Goal: Task Accomplishment & Management: Manage account settings

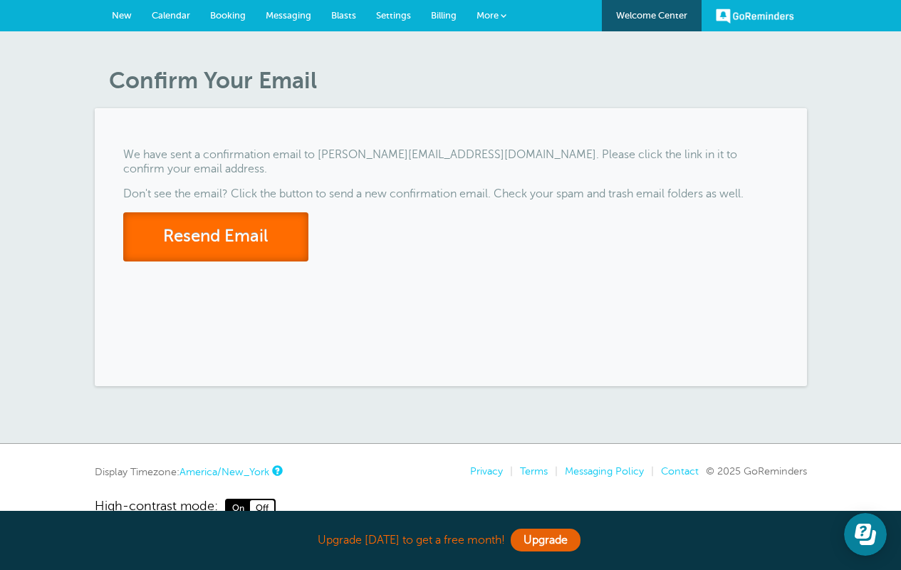
click at [204, 212] on button "Resend Email" at bounding box center [215, 236] width 185 height 49
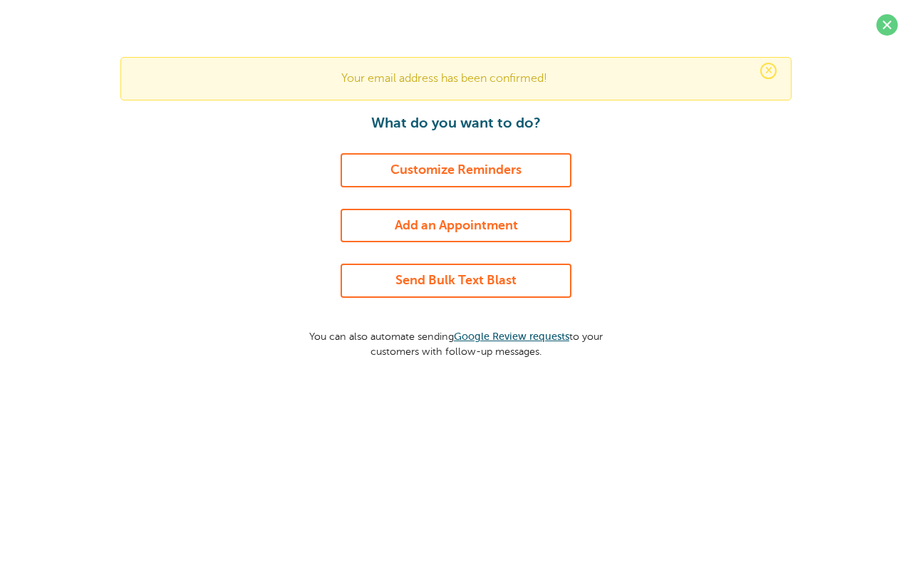
click at [506, 179] on link "Customize Reminders" at bounding box center [455, 170] width 231 height 34
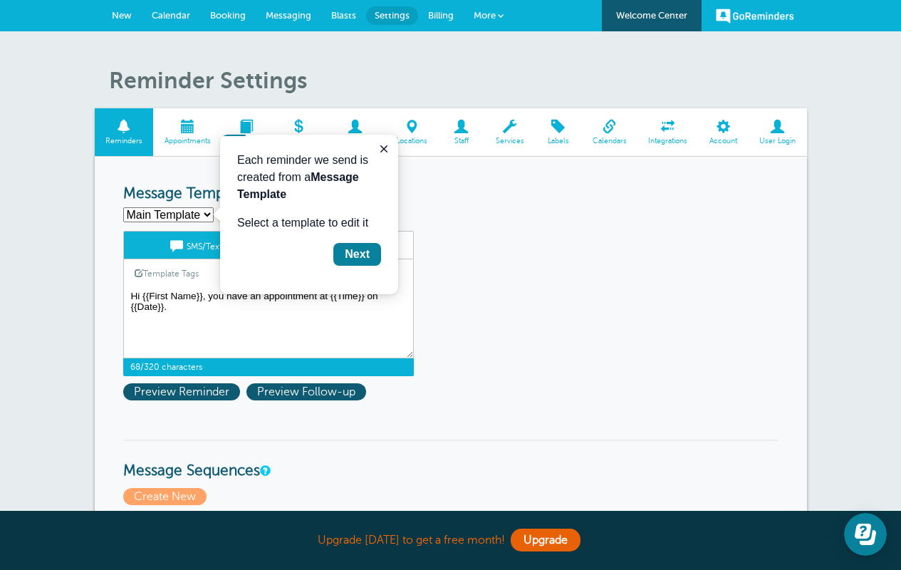
click at [192, 311] on textarea "Hi {{First Name}}, you have an appointment at {{Time}} on {{Date}}." at bounding box center [268, 322] width 291 height 71
click at [381, 148] on icon "Close guide" at bounding box center [383, 148] width 11 height 11
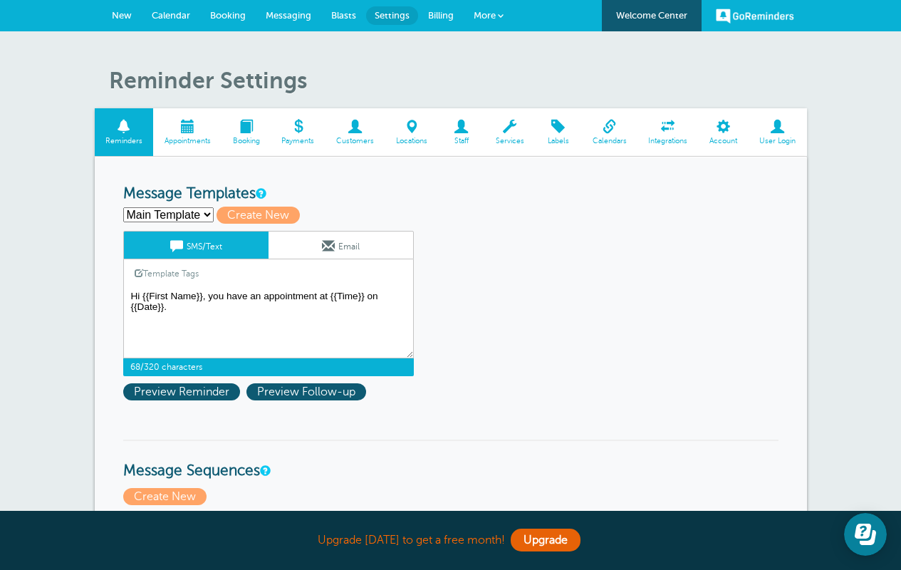
click at [172, 307] on textarea "Hi {{First Name}}, you have an appointment at {{Time}} on {{Date}}." at bounding box center [268, 322] width 291 height 71
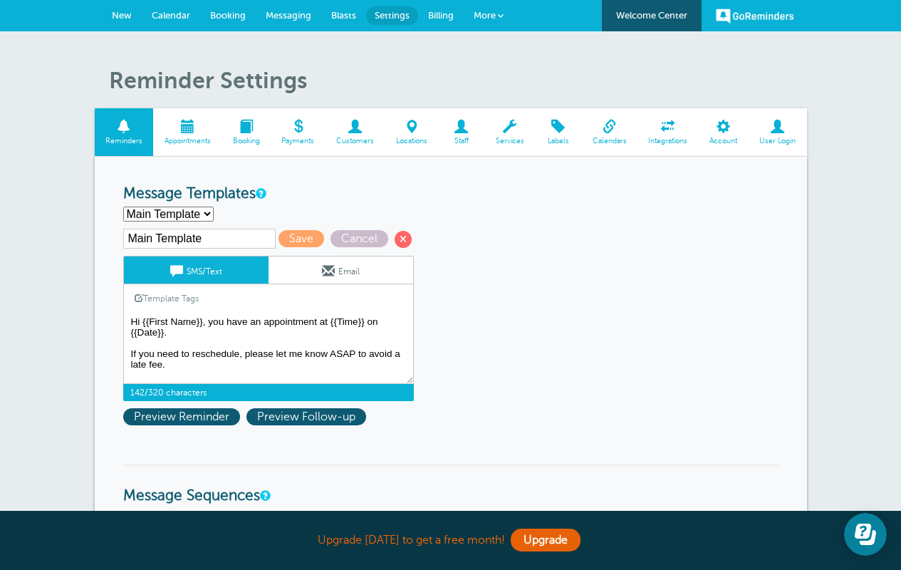
type textarea "Hi {{First Name}}, you have an appointment at {{Time}} on {{Date}}. If you need…"
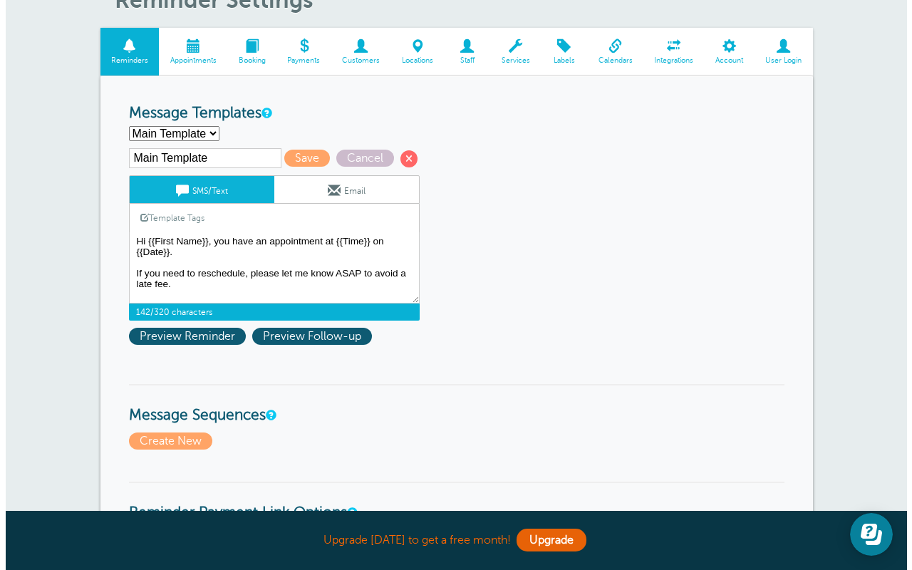
scroll to position [254, 0]
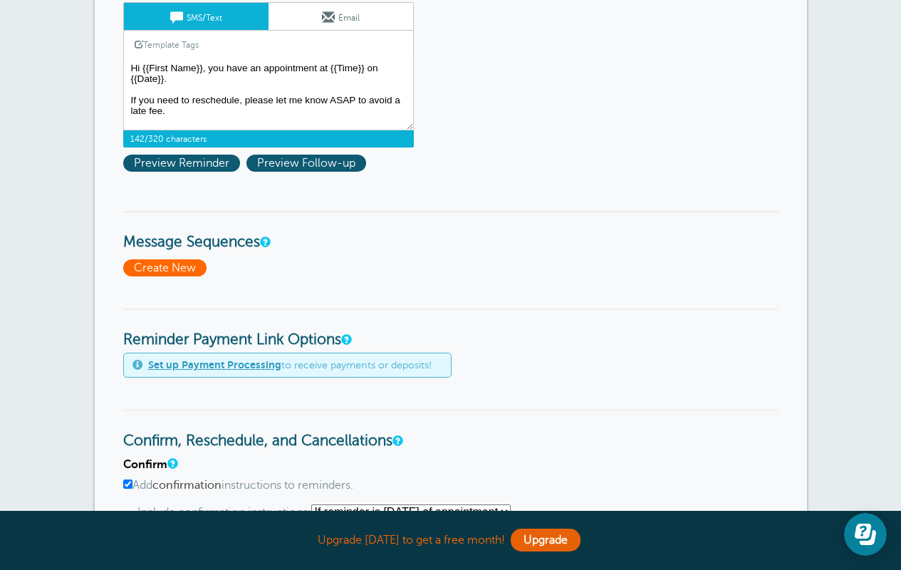
click at [184, 266] on span "Create New" at bounding box center [164, 267] width 83 height 17
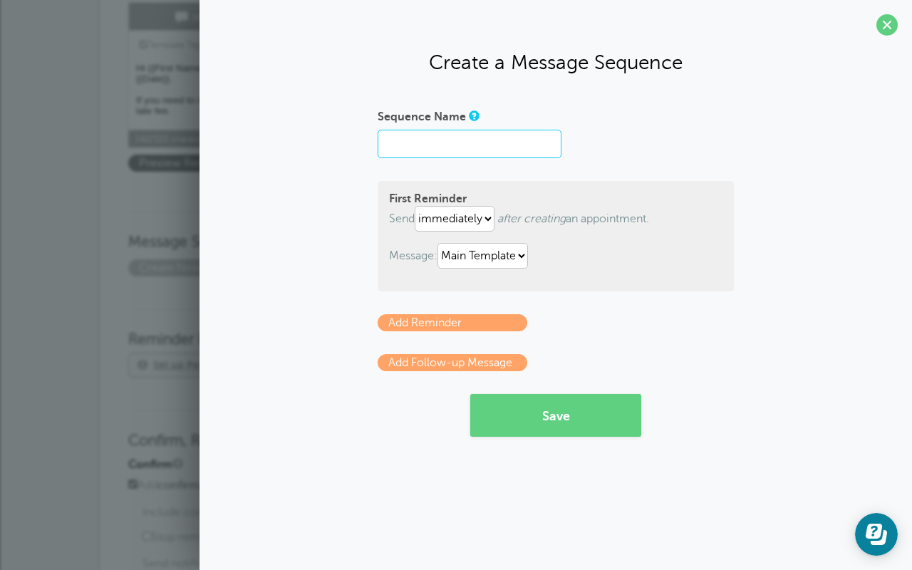
click at [420, 145] on input "Sequence Name" at bounding box center [469, 144] width 184 height 28
click at [489, 365] on link "Add Follow-up Message" at bounding box center [452, 362] width 150 height 17
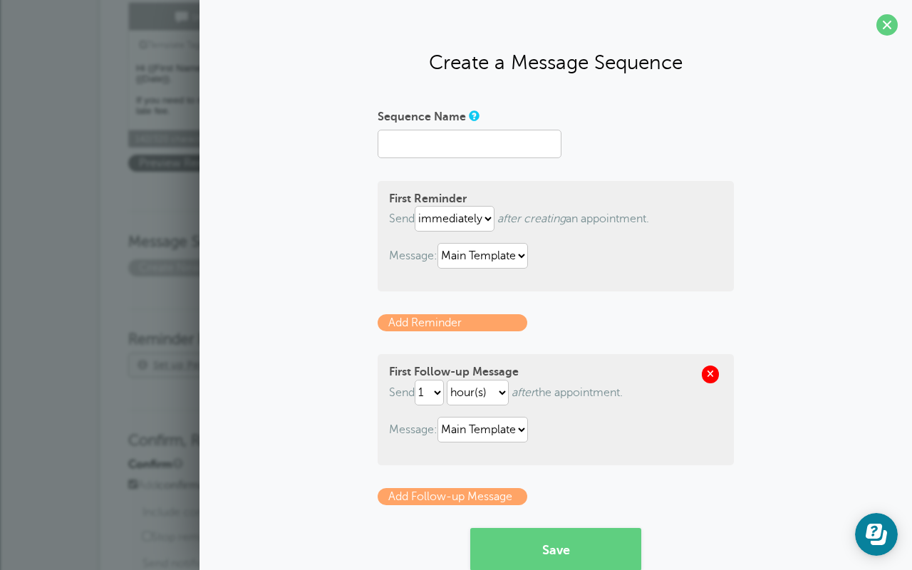
click at [709, 375] on span at bounding box center [710, 373] width 17 height 17
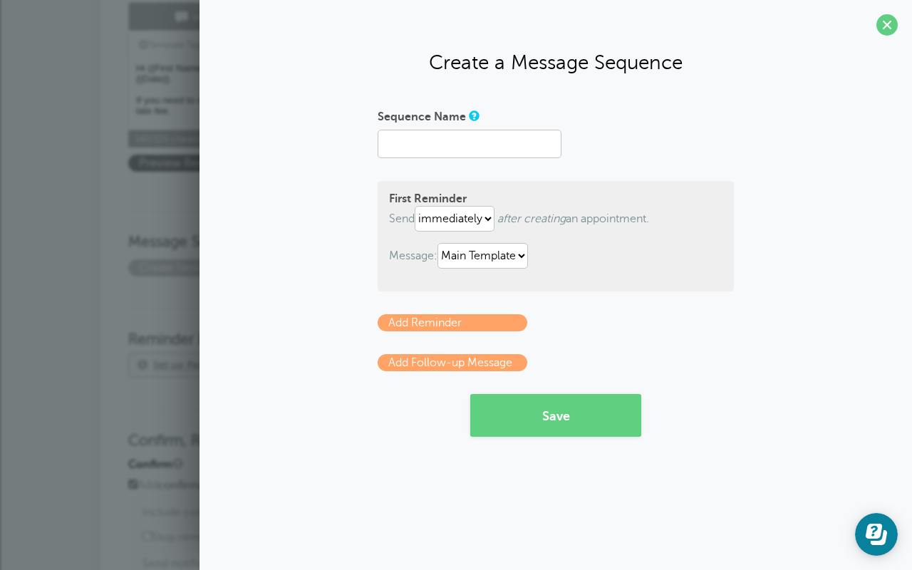
click at [434, 327] on link "Add Reminder" at bounding box center [452, 322] width 150 height 17
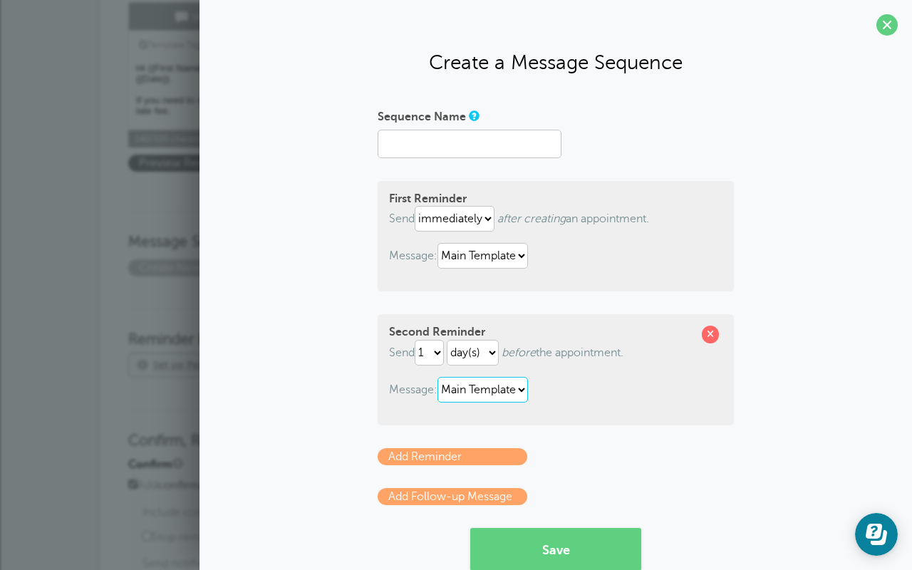
click at [512, 390] on select "Main Template" at bounding box center [482, 390] width 90 height 26
click at [494, 382] on select "Main Template" at bounding box center [482, 390] width 90 height 26
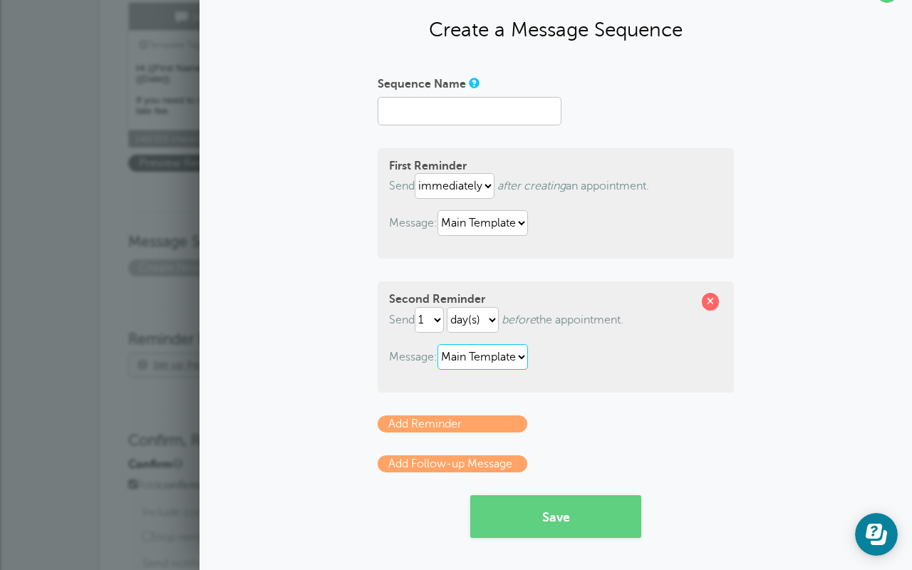
scroll to position [33, 0]
click at [583, 514] on button "Save" at bounding box center [555, 516] width 171 height 43
click at [422, 105] on input "Sequence Name" at bounding box center [469, 111] width 184 height 28
type input "Schedule"
click at [685, 451] on form "Sequence Name Schedule First Reminder Send immediately 1 2 3 4 5 6 7 8 9 10 11 …" at bounding box center [555, 305] width 356 height 466
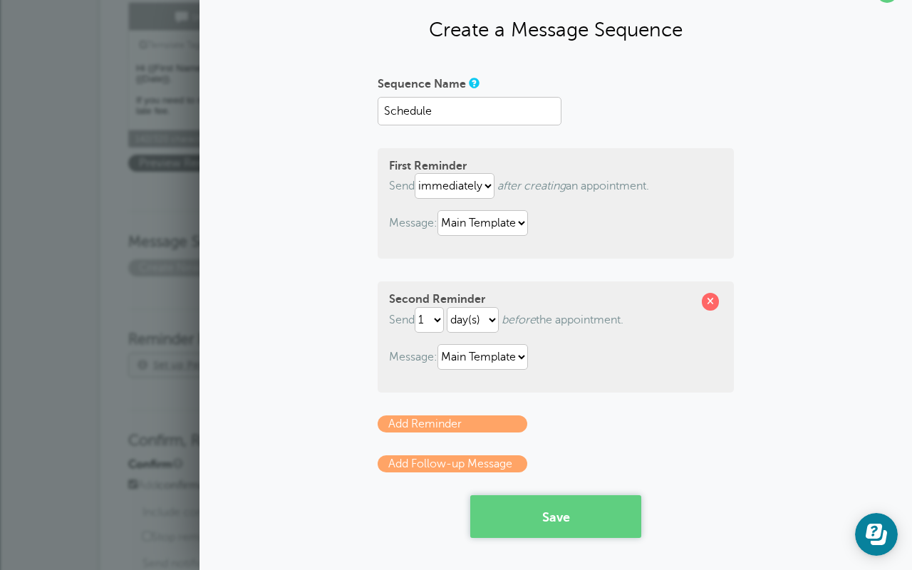
click at [581, 528] on button "Save" at bounding box center [555, 516] width 171 height 43
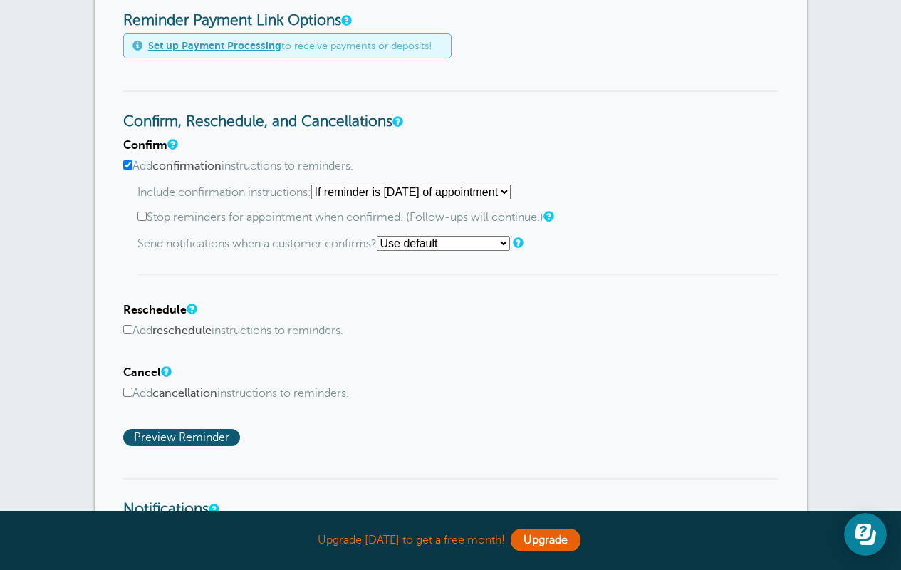
scroll to position [709, 0]
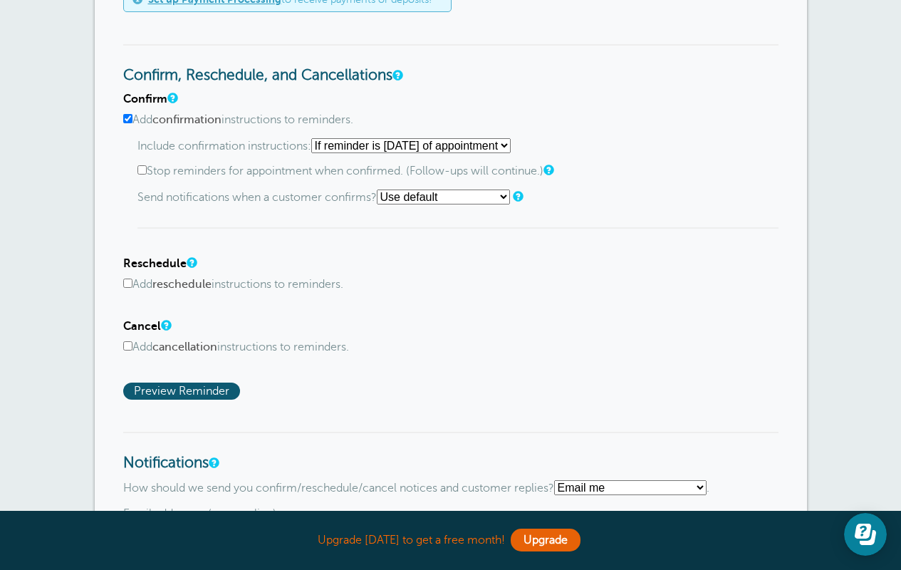
click at [123, 286] on input "Add reschedule instructions to reminders." at bounding box center [127, 282] width 9 height 9
checkbox input "true"
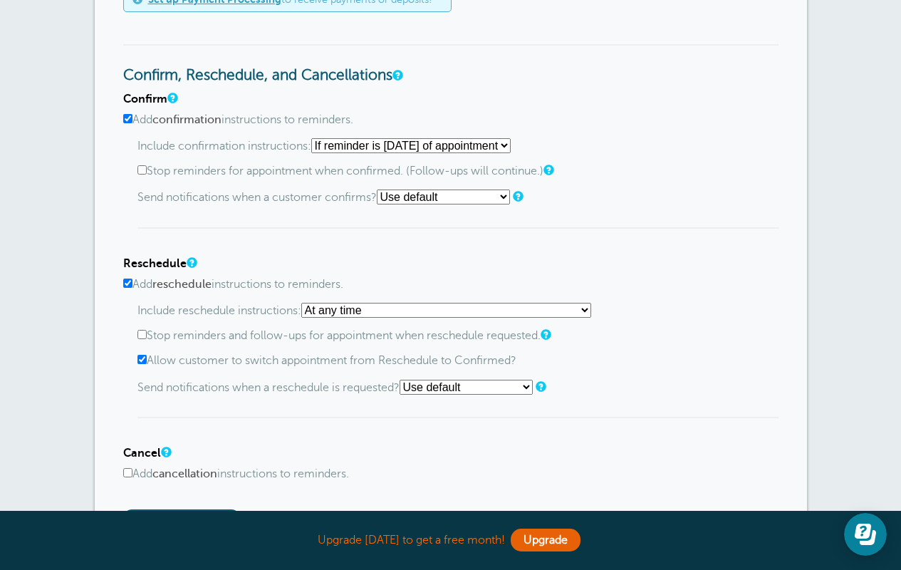
click at [388, 318] on select "At any time If reminder more than 1 day away from appointment If reminder more …" at bounding box center [446, 310] width 290 height 15
select select "1"
click at [306, 305] on select "At any time If reminder more than 1 day away from appointment If reminder more …" at bounding box center [446, 310] width 290 height 15
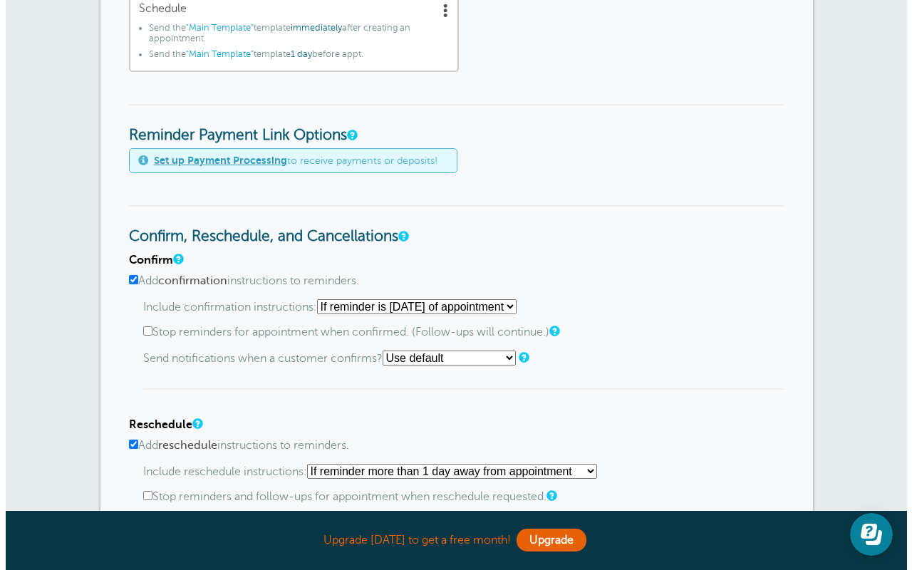
scroll to position [142, 0]
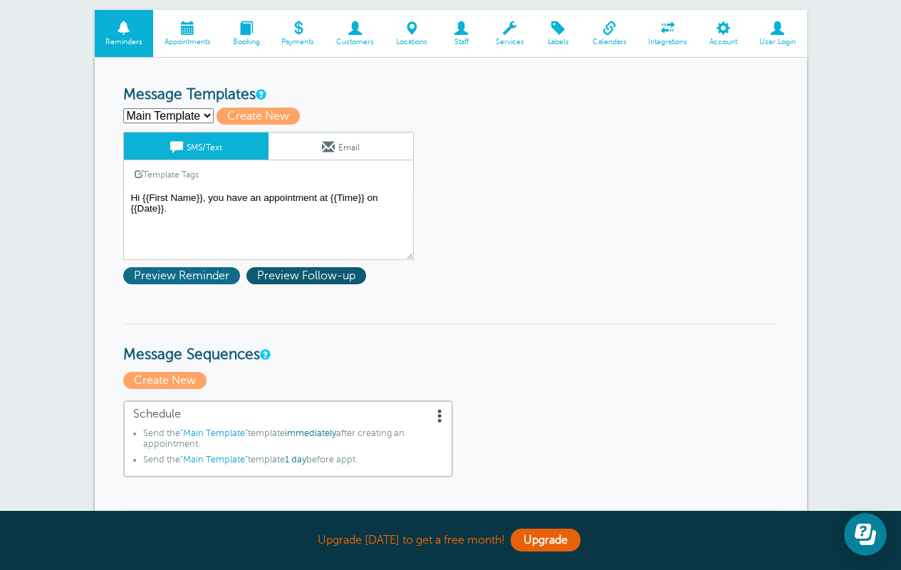
click at [185, 267] on span "Preview Reminder" at bounding box center [181, 275] width 117 height 17
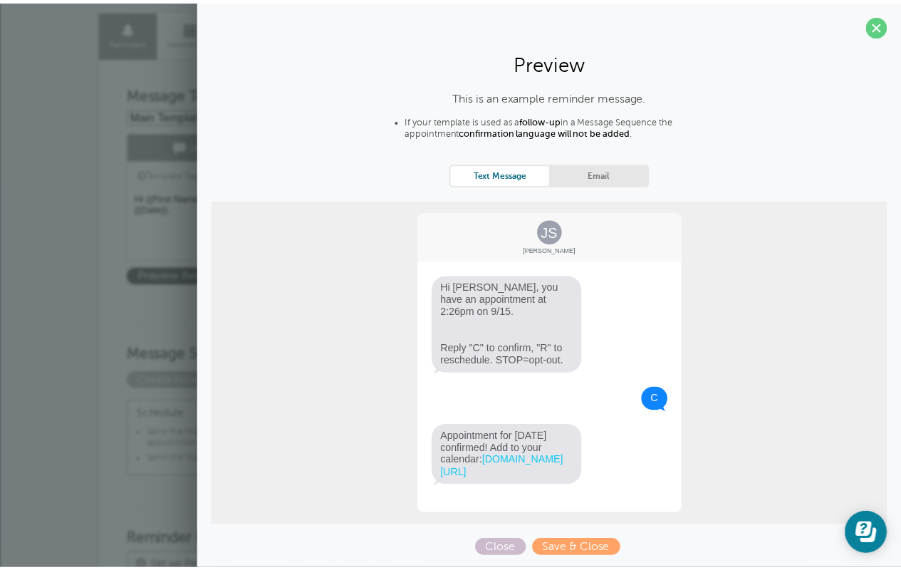
scroll to position [11, 0]
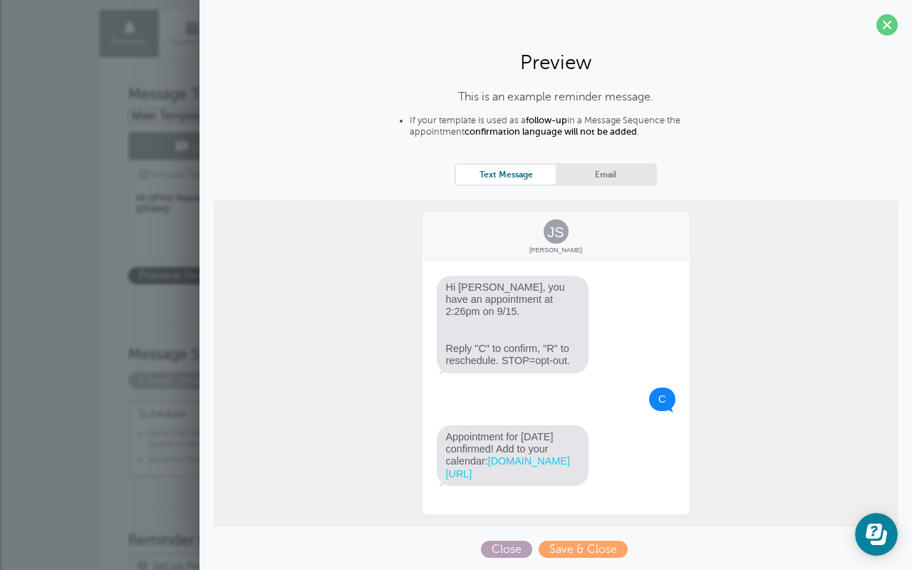
click at [515, 545] on span "Close" at bounding box center [506, 549] width 51 height 17
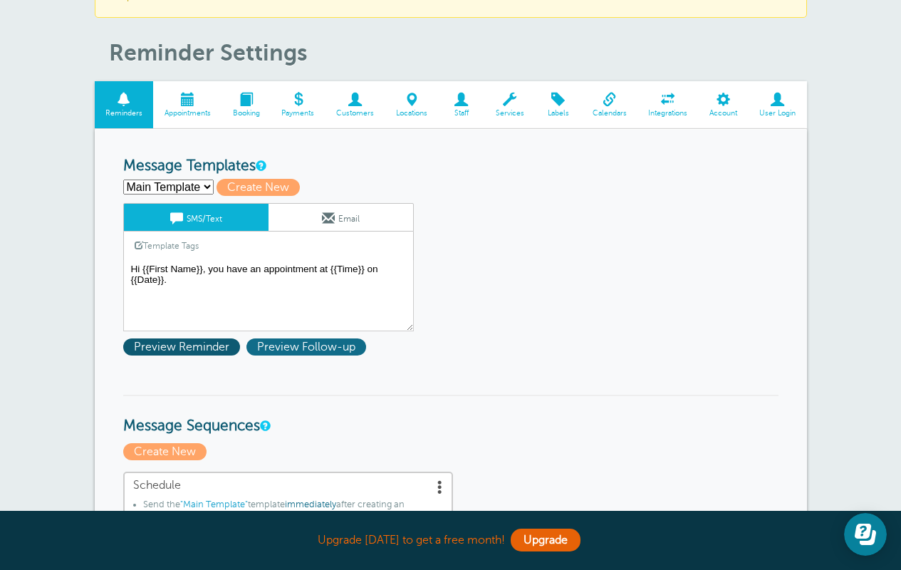
scroll to position [0, 0]
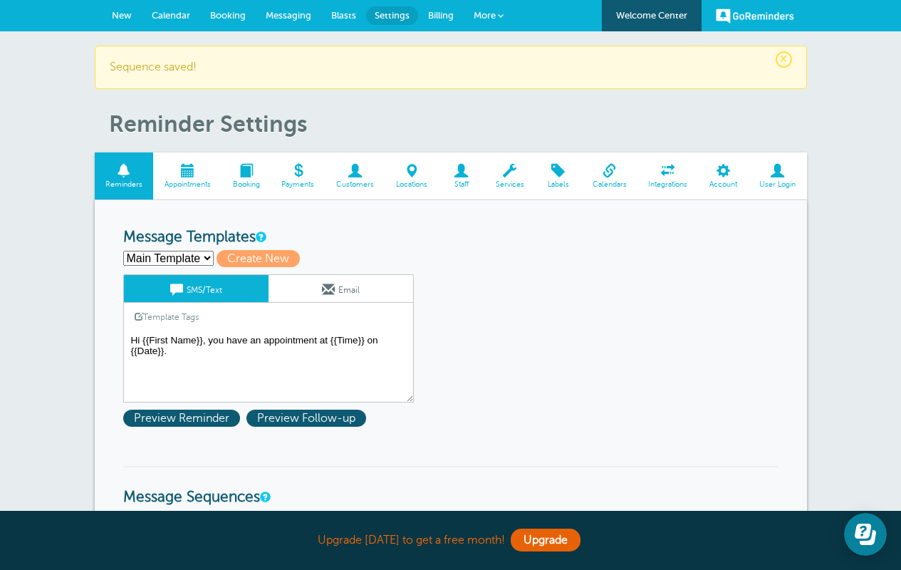
click at [273, 354] on textarea "Hi {{First Name}}, you have an appointment at {{Time}} on {{Date}}." at bounding box center [268, 366] width 291 height 71
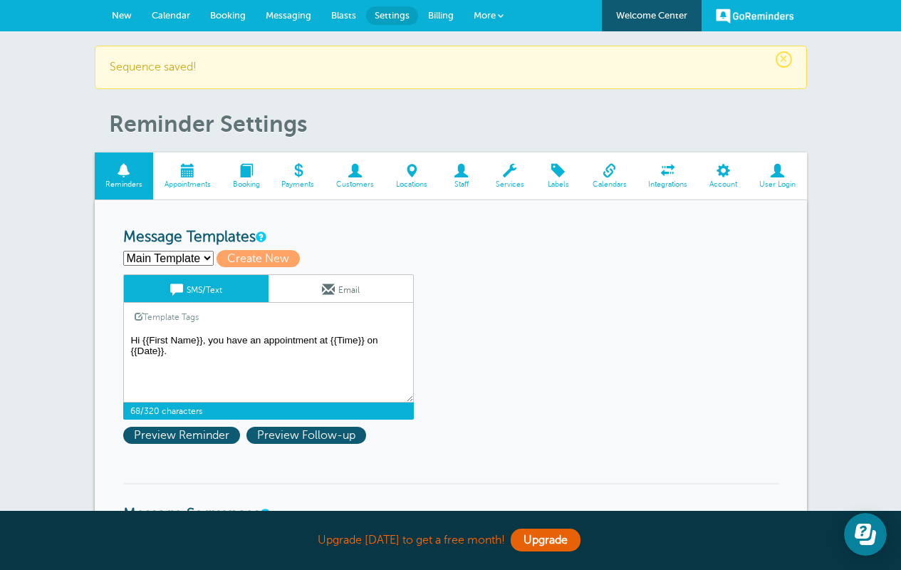
click at [271, 366] on textarea "Hi {{First Name}}, you have an appointment at {{Time}} on {{Date}}." at bounding box center [268, 366] width 291 height 71
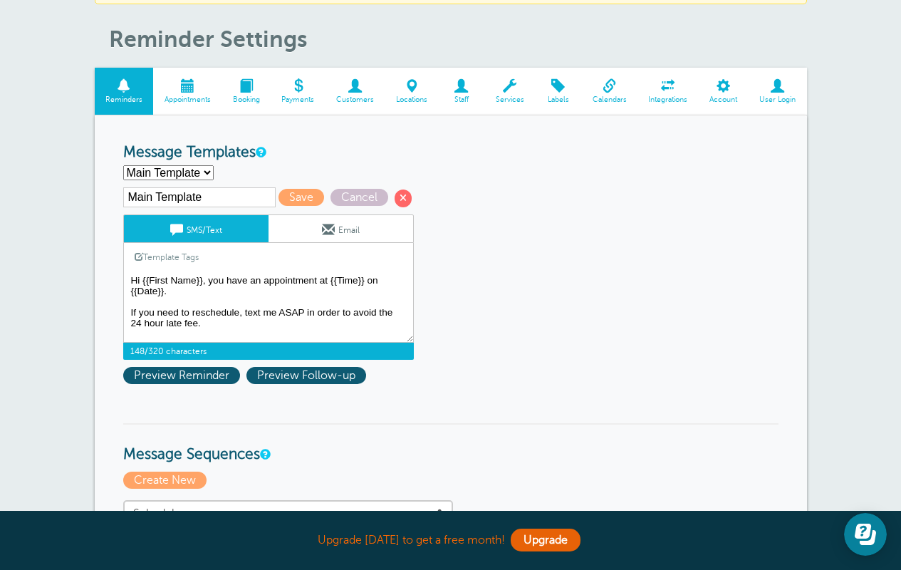
scroll to position [145, 0]
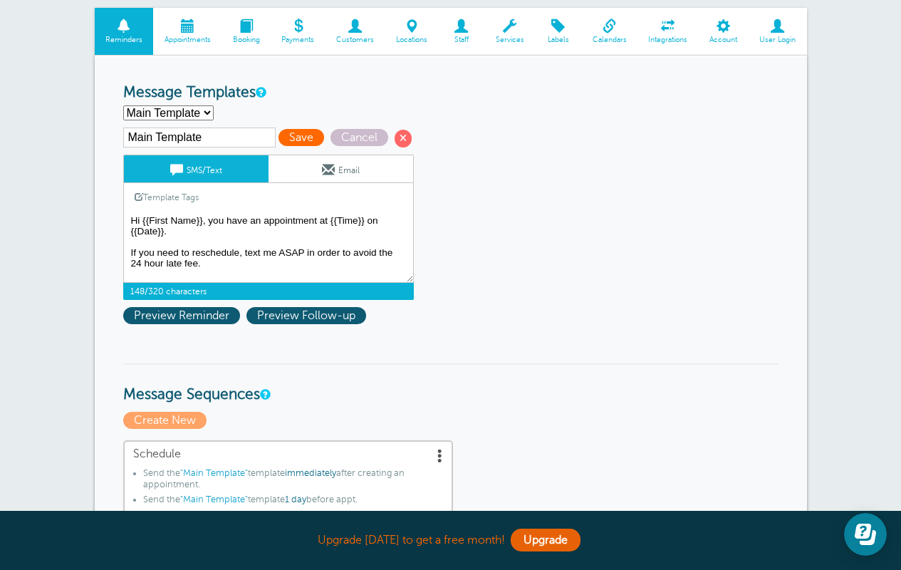
type textarea "Hi {{First Name}}, you have an appointment at {{Time}} on {{Date}}. If you need…"
click at [278, 145] on span "Save" at bounding box center [301, 137] width 46 height 17
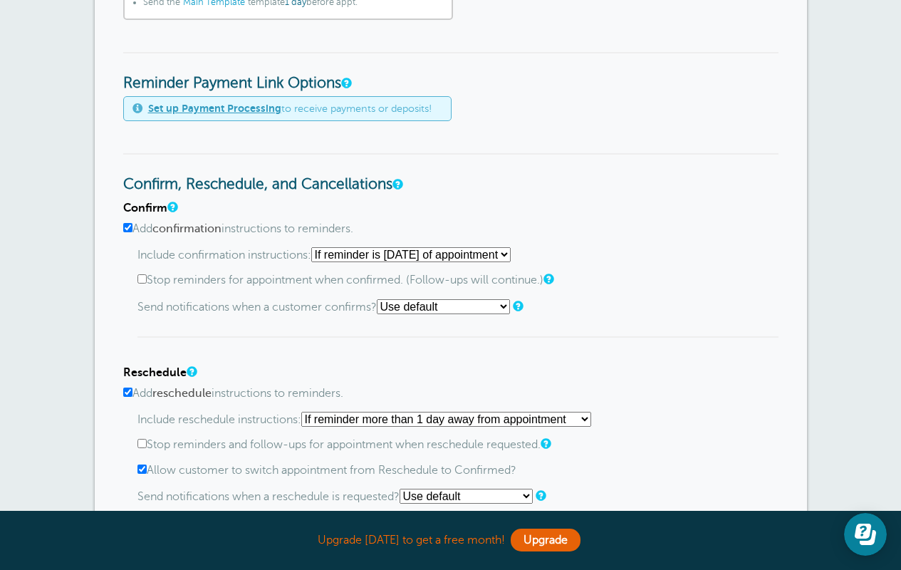
scroll to position [708, 0]
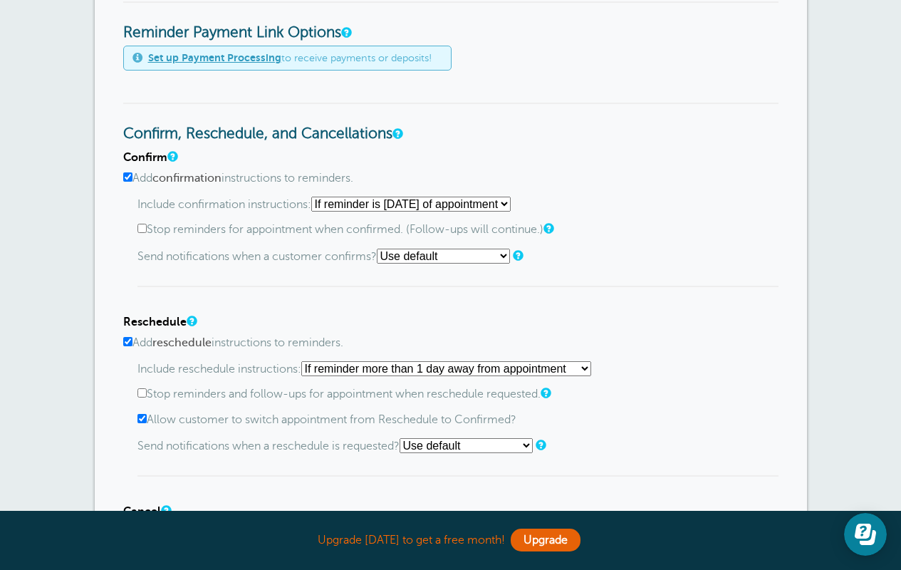
click at [125, 346] on input "Add reschedule instructions to reminders." at bounding box center [127, 341] width 9 height 9
checkbox input "false"
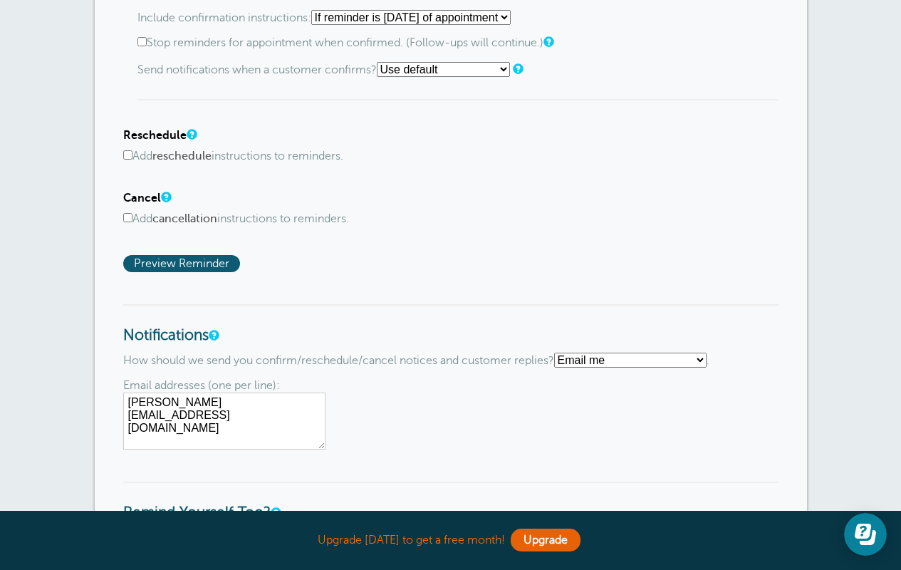
scroll to position [1068, 0]
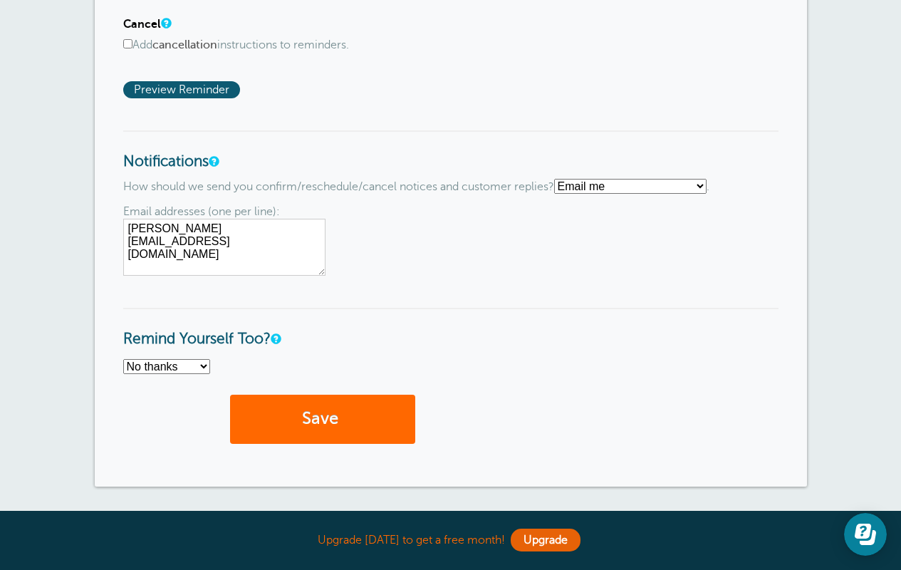
click at [637, 184] on select "Text me Email me Don't send me notifications" at bounding box center [630, 186] width 152 height 15
select select "4"
click at [560, 181] on select "Text me Email me Don't send me notifications" at bounding box center [630, 186] width 152 height 15
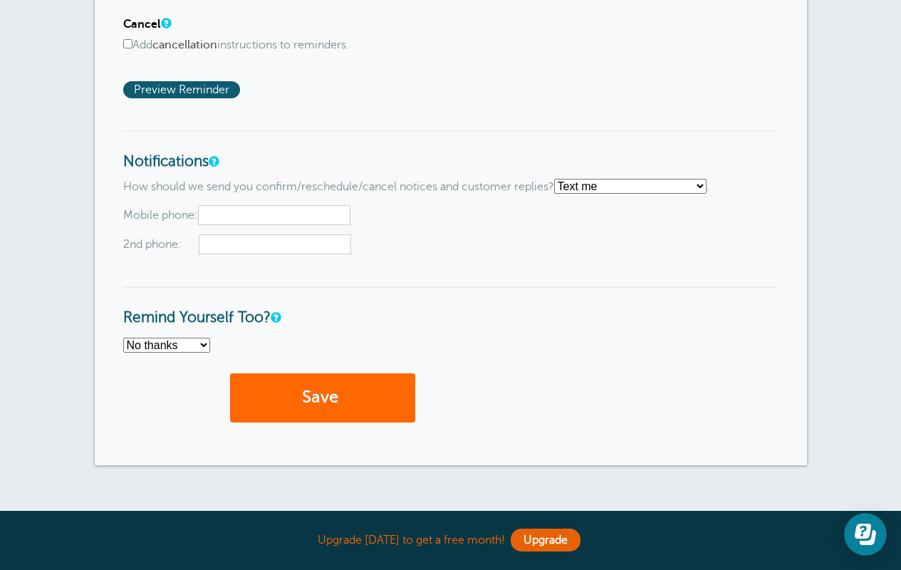
click at [247, 214] on input "text" at bounding box center [274, 215] width 152 height 20
type input "3214315092"
click at [376, 394] on button "Save" at bounding box center [322, 397] width 185 height 49
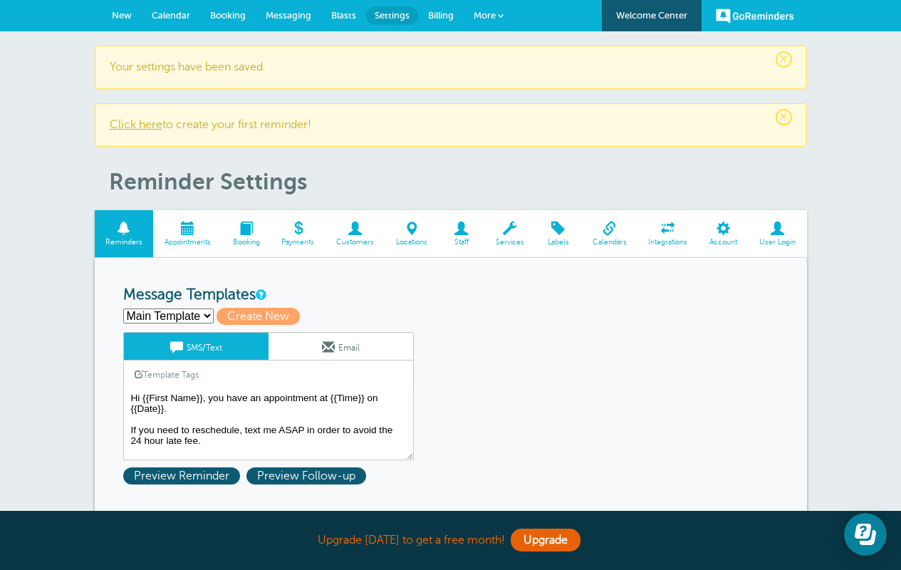
click at [138, 124] on link "Click here" at bounding box center [136, 124] width 53 height 13
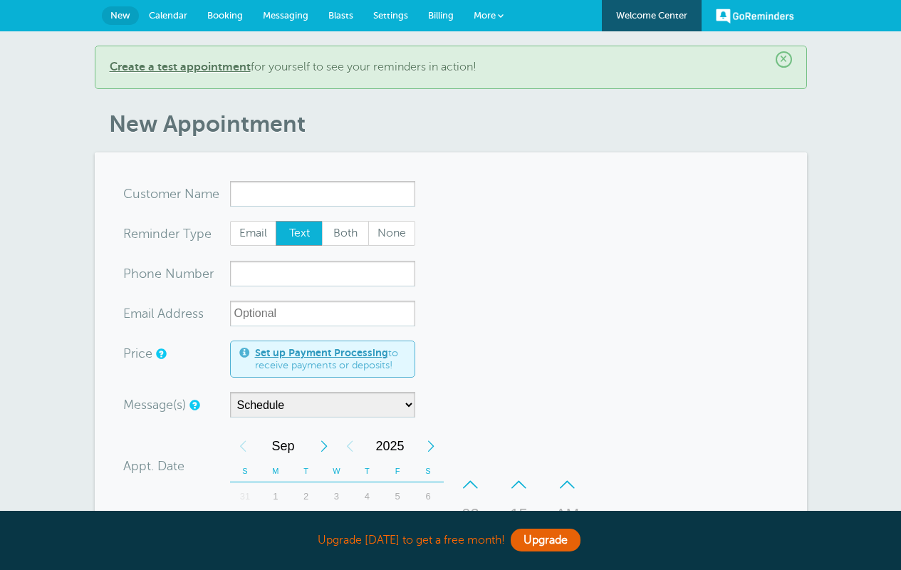
click at [274, 197] on input "x-no-autofill" at bounding box center [322, 194] width 185 height 26
type input "BP"
click at [274, 274] on input "xxx-no-autofill" at bounding box center [322, 274] width 185 height 26
paste input "+1 561-418-2863"
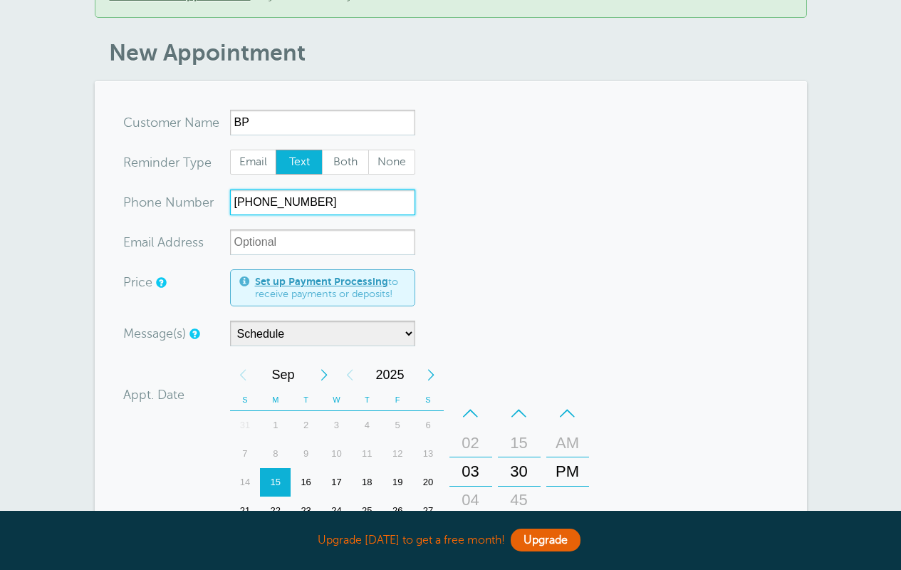
scroll to position [155, 0]
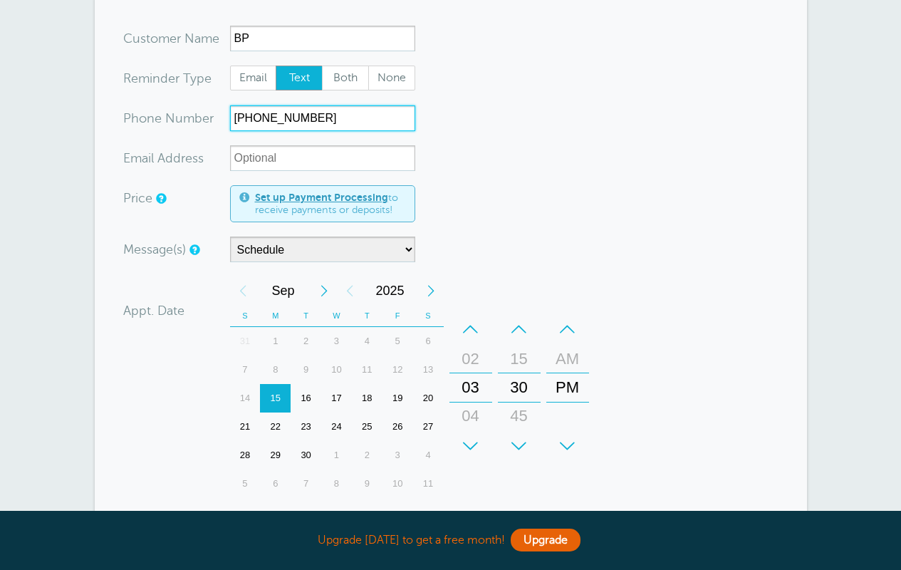
click at [249, 116] on input "+1 561-418-2863" at bounding box center [322, 118] width 185 height 26
type input "561-418-2863"
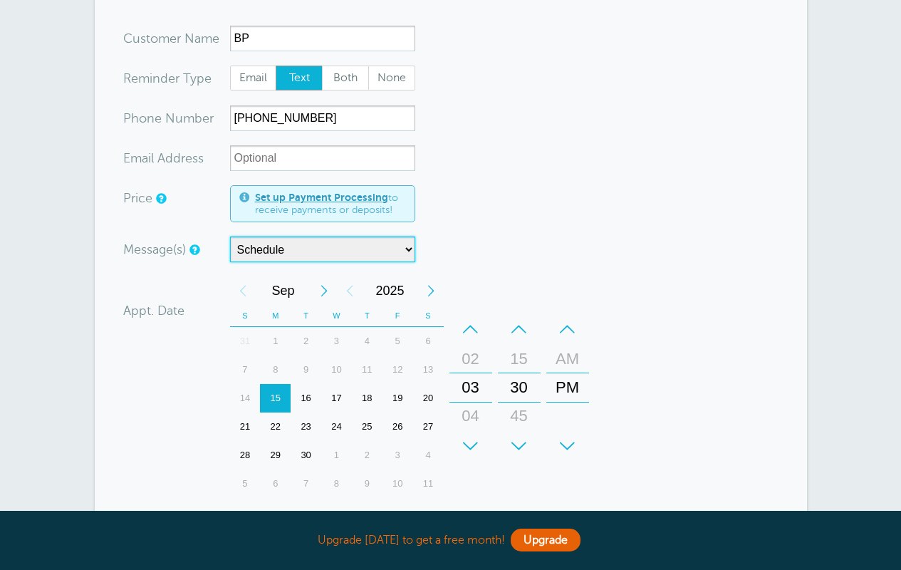
click at [378, 244] on select "Schedule" at bounding box center [322, 249] width 185 height 26
click at [306, 397] on div "16" at bounding box center [306, 398] width 31 height 28
click at [479, 439] on div "+" at bounding box center [470, 446] width 43 height 28
click at [517, 439] on div "+" at bounding box center [519, 446] width 43 height 28
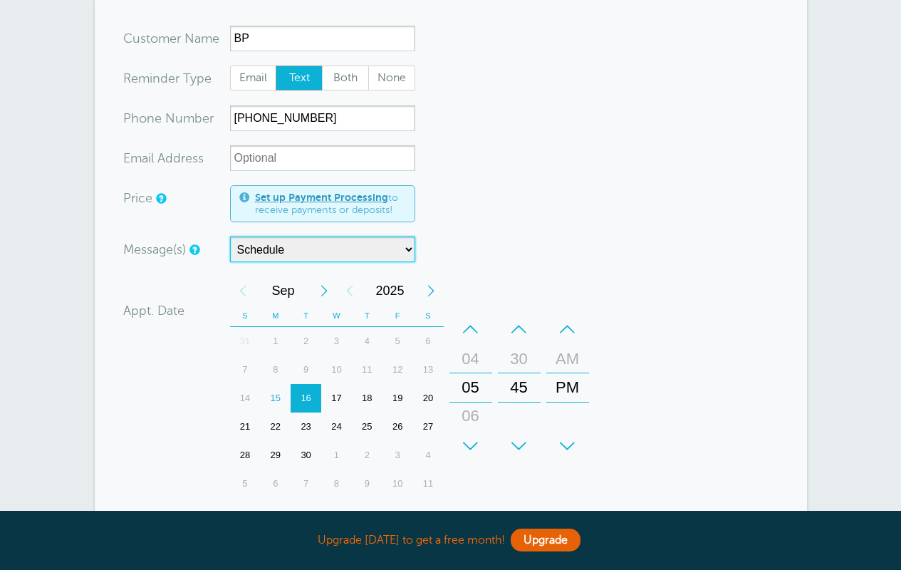
click at [524, 326] on div "–" at bounding box center [519, 329] width 43 height 28
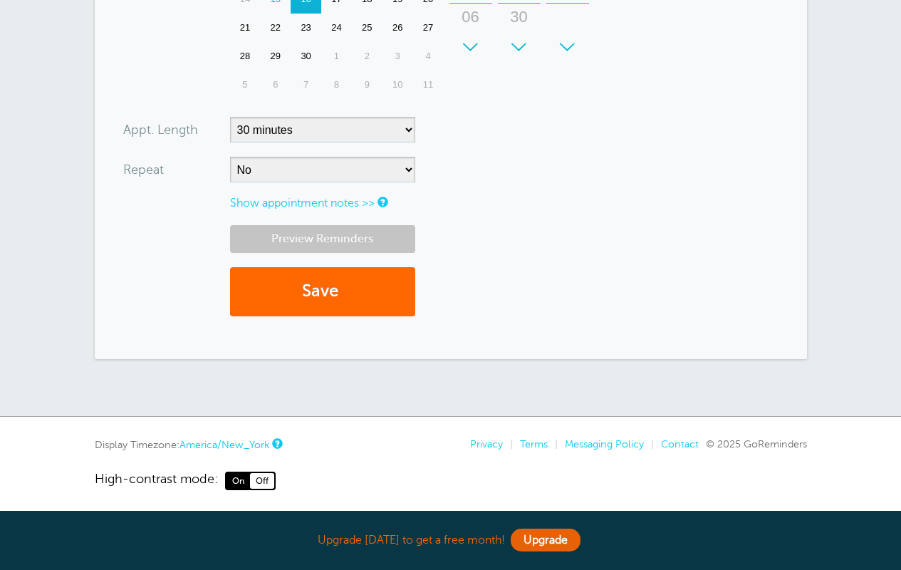
scroll to position [544, 0]
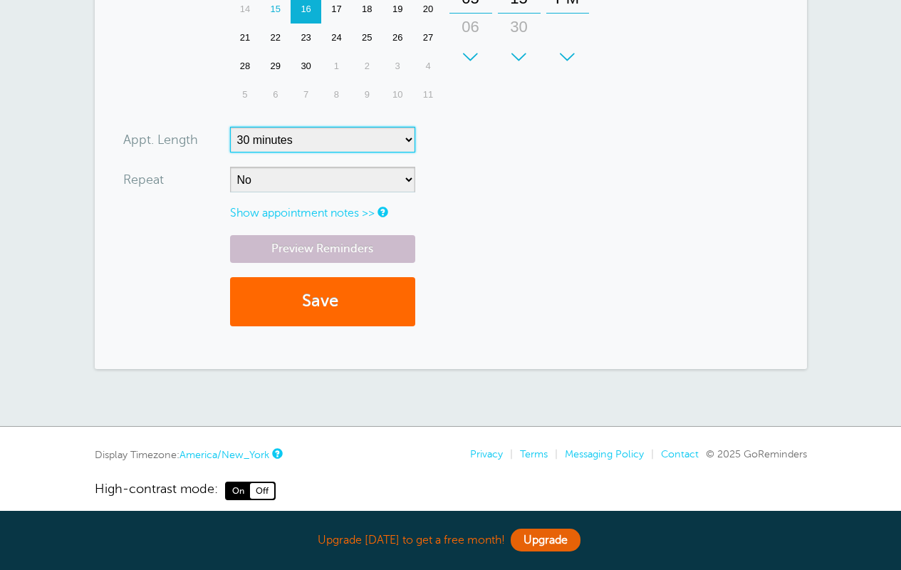
click at [325, 133] on select "5 minutes 10 minutes 15 minutes 20 minutes 25 minutes 30 minutes 35 minutes 40 …" at bounding box center [322, 140] width 185 height 26
select select "55"
click at [230, 127] on select "5 minutes 10 minutes 15 minutes 20 minutes 25 minutes 30 minutes 35 minutes 40 …" at bounding box center [322, 140] width 185 height 26
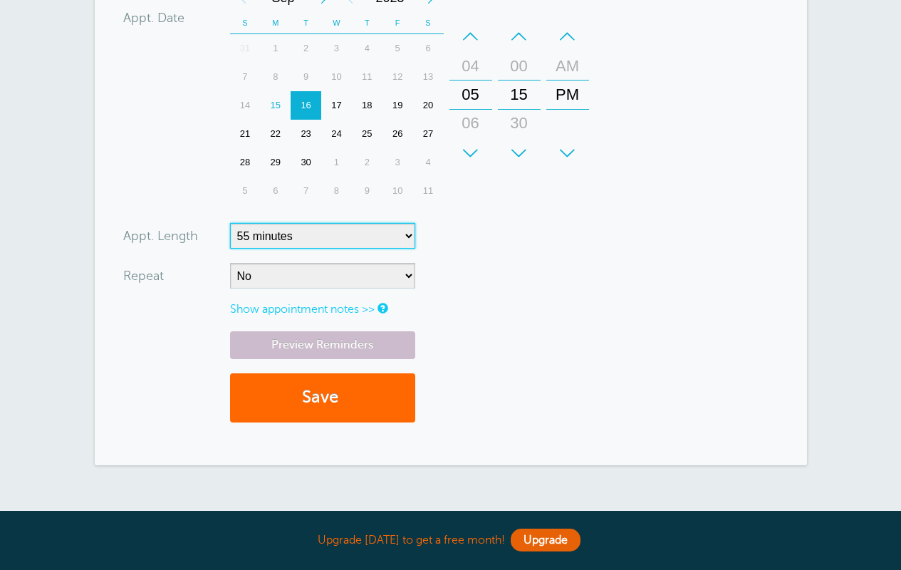
scroll to position [442, 0]
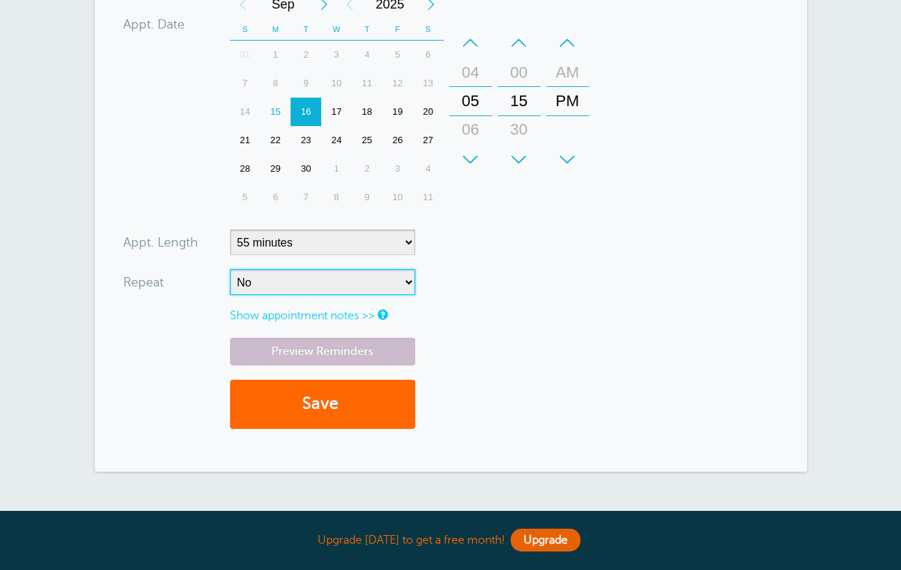
click at [401, 288] on select "No Daily Weekly Every 2 weeks Every 3 weeks Every 4 weeks Monthly Every 5 weeks…" at bounding box center [322, 282] width 185 height 26
select select "RRULE:FREQ=WEEKLY"
click at [230, 269] on select "No Daily Weekly Every 2 weeks Every 3 weeks Every 4 weeks Monthly Every 5 weeks…" at bounding box center [322, 282] width 185 height 26
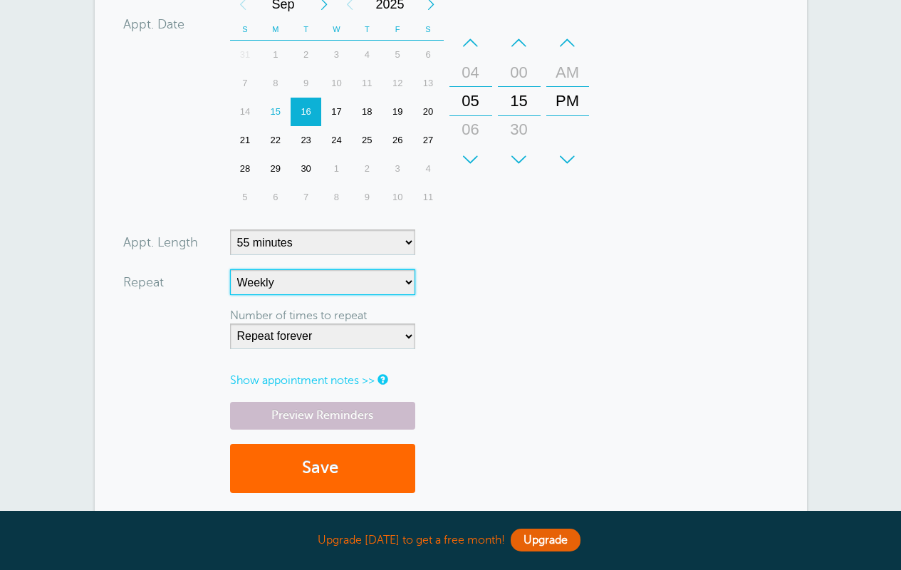
click at [376, 280] on select "No Daily Weekly Every 2 weeks Every 3 weeks Every 4 weeks Monthly Every 5 weeks…" at bounding box center [322, 282] width 185 height 26
click at [230, 269] on select "No Daily Weekly Every 2 weeks Every 3 weeks Every 4 weeks Monthly Every 5 weeks…" at bounding box center [322, 282] width 185 height 26
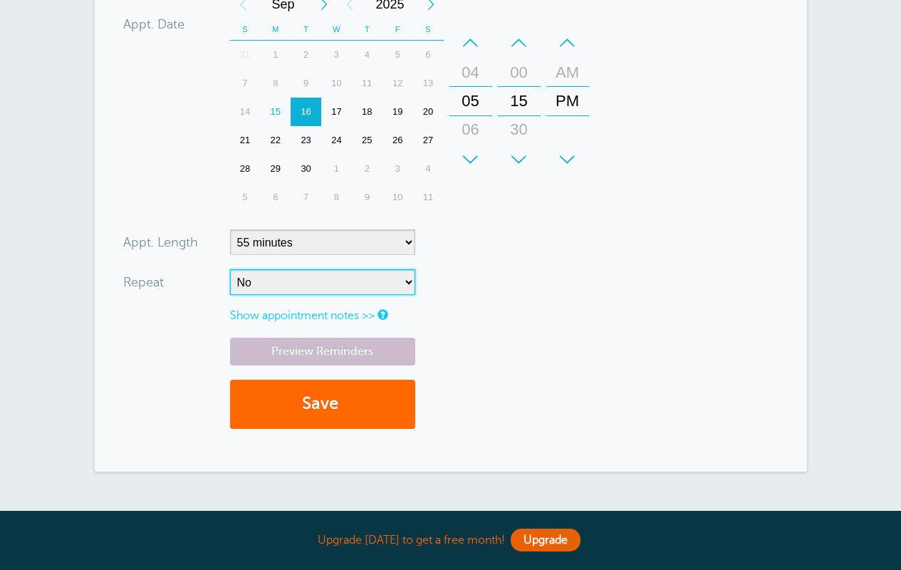
click at [375, 291] on select "No Daily Weekly Every 2 weeks Every 3 weeks Every 4 weeks Monthly Every 5 weeks…" at bounding box center [322, 282] width 185 height 26
select select "RRULE:FREQ=WEEKLY"
click at [230, 269] on select "No Daily Weekly Every 2 weeks Every 3 weeks Every 4 weeks Monthly Every 5 weeks…" at bounding box center [322, 282] width 185 height 26
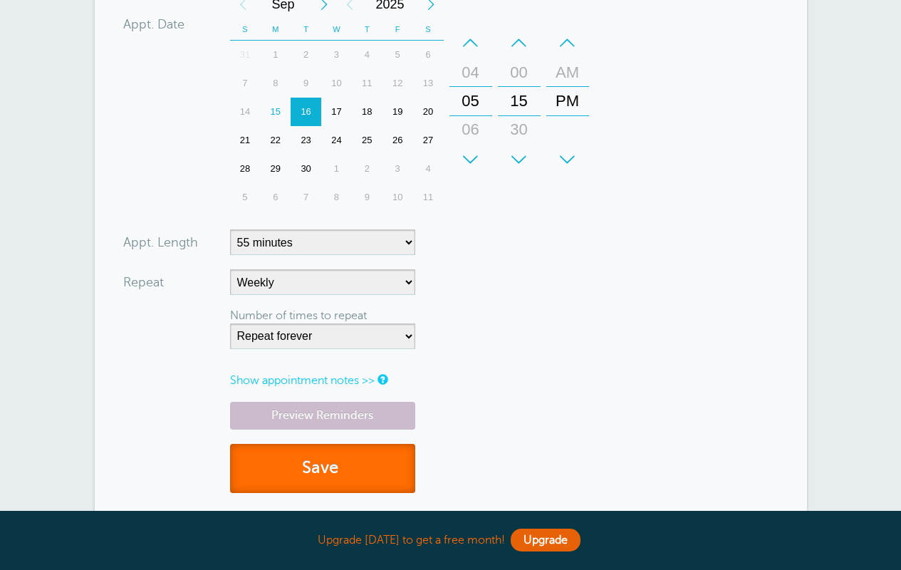
click at [398, 471] on button "Save" at bounding box center [322, 468] width 185 height 49
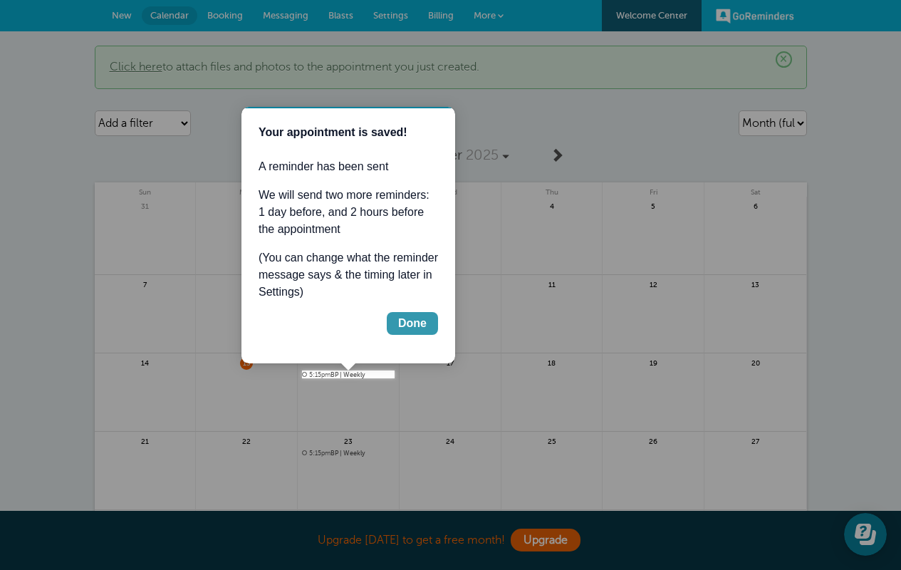
click at [412, 327] on div "Done" at bounding box center [412, 323] width 28 height 17
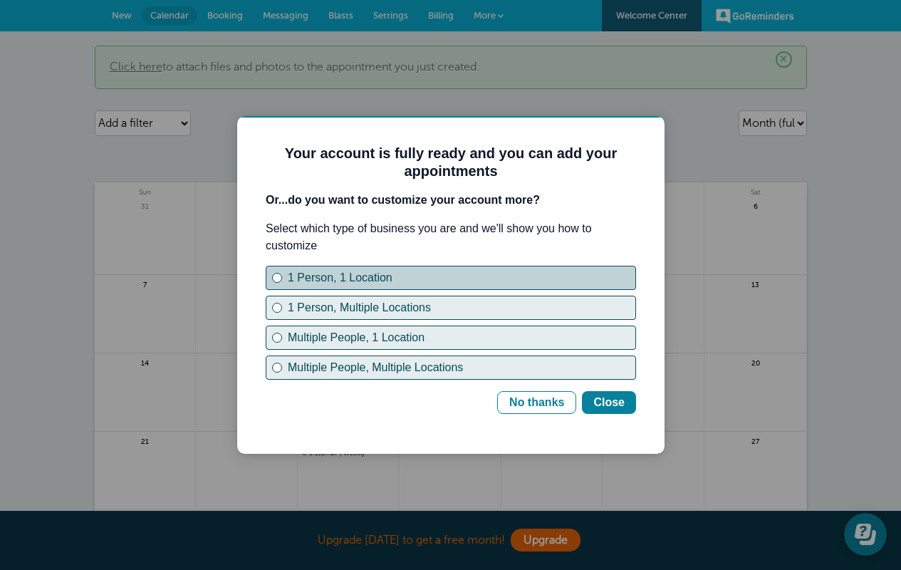
click at [416, 266] on button "1 Person, 1 Location" at bounding box center [451, 278] width 370 height 24
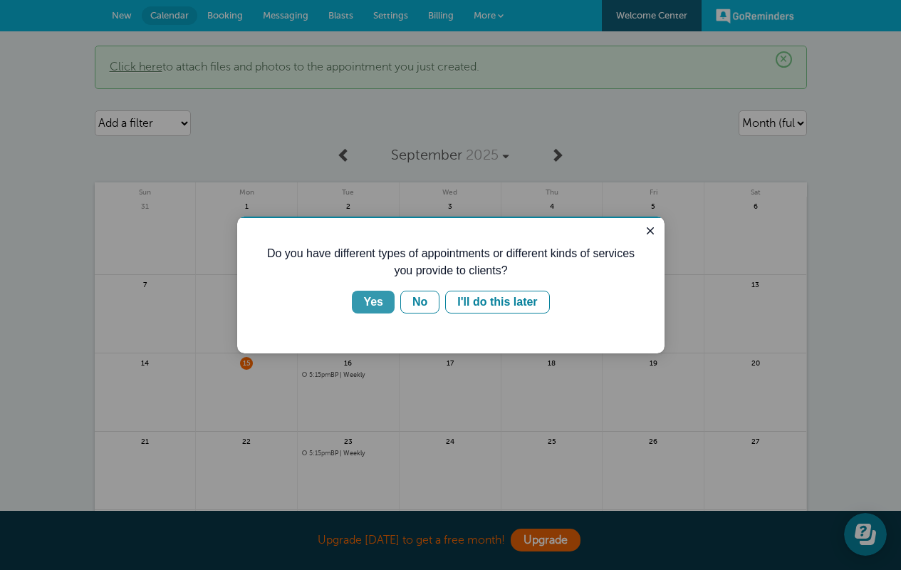
click at [389, 301] on button "Yes" at bounding box center [373, 302] width 43 height 23
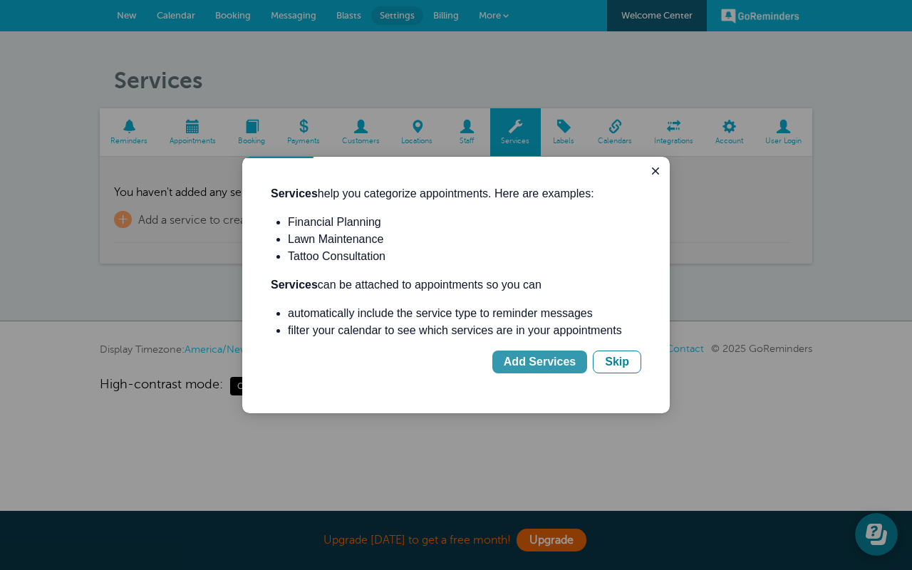
click at [543, 356] on div "Add Services" at bounding box center [540, 361] width 72 height 17
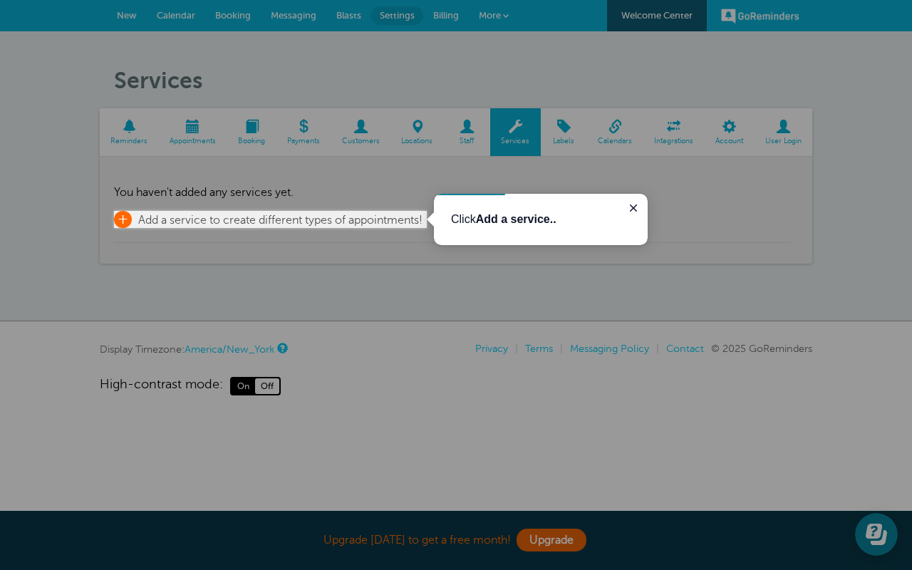
click at [286, 215] on span "Add a service to create different types of appointments!" at bounding box center [280, 220] width 284 height 13
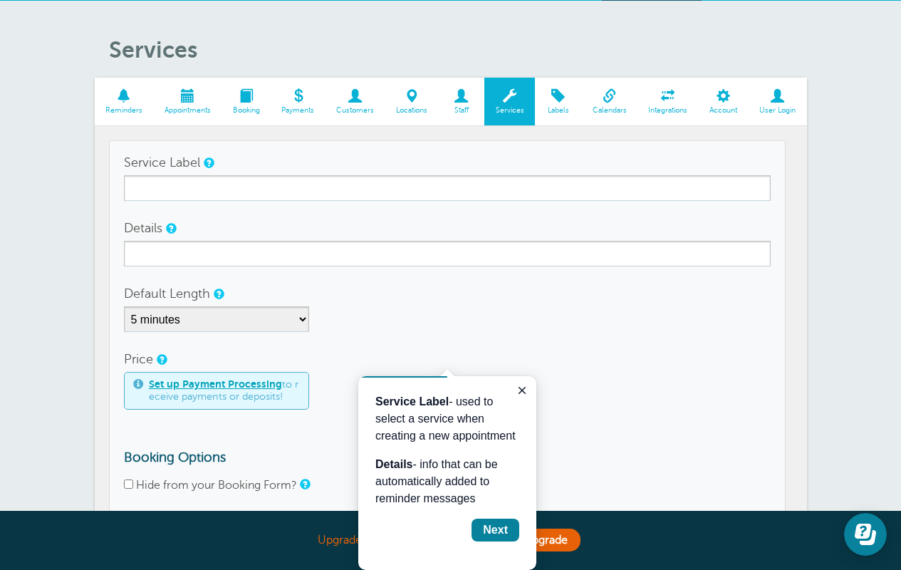
scroll to position [31, 0]
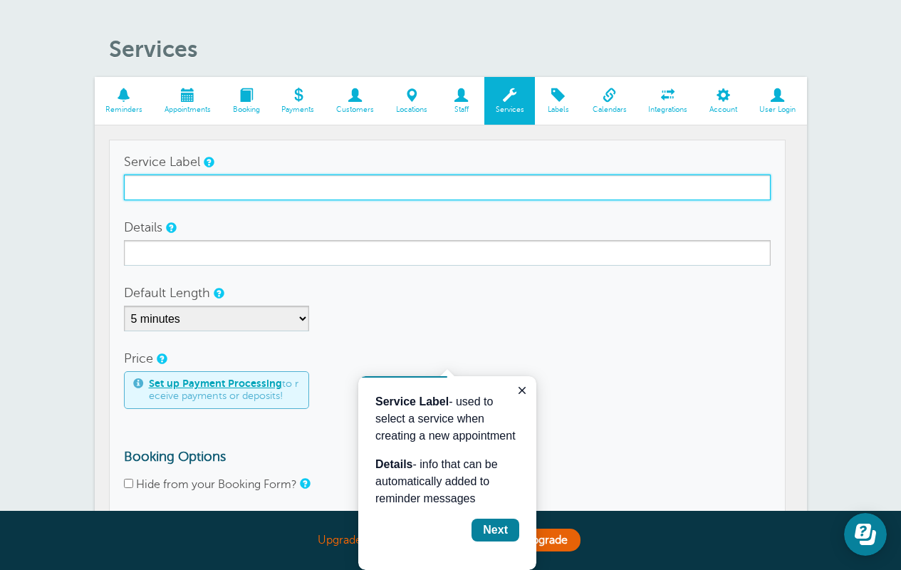
click at [219, 181] on input "Service Label" at bounding box center [447, 188] width 647 height 26
type input "15 minute consultation"
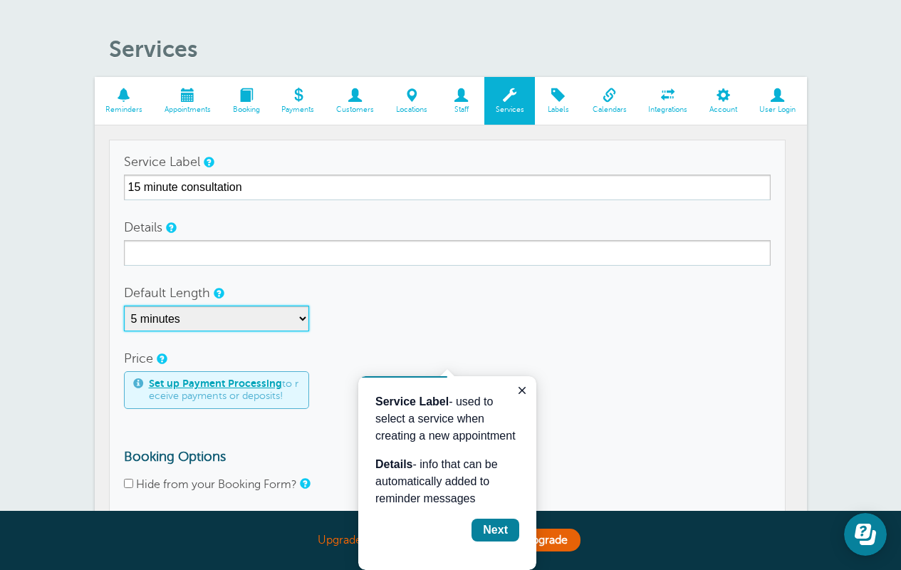
click at [214, 316] on select "5 minutes 10 minutes 15 minutes 20 minutes 25 minutes 30 minutes 35 minutes 40 …" at bounding box center [216, 319] width 185 height 26
select select "15"
click at [124, 306] on select "5 minutes 10 minutes 15 minutes 20 minutes 25 minutes 30 minutes 35 minutes 40 …" at bounding box center [216, 319] width 185 height 26
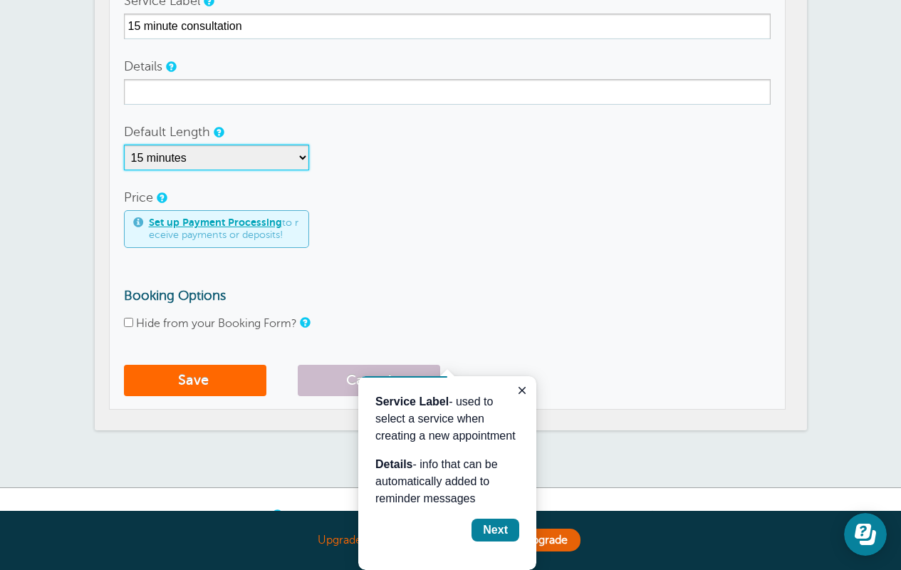
scroll to position [196, 0]
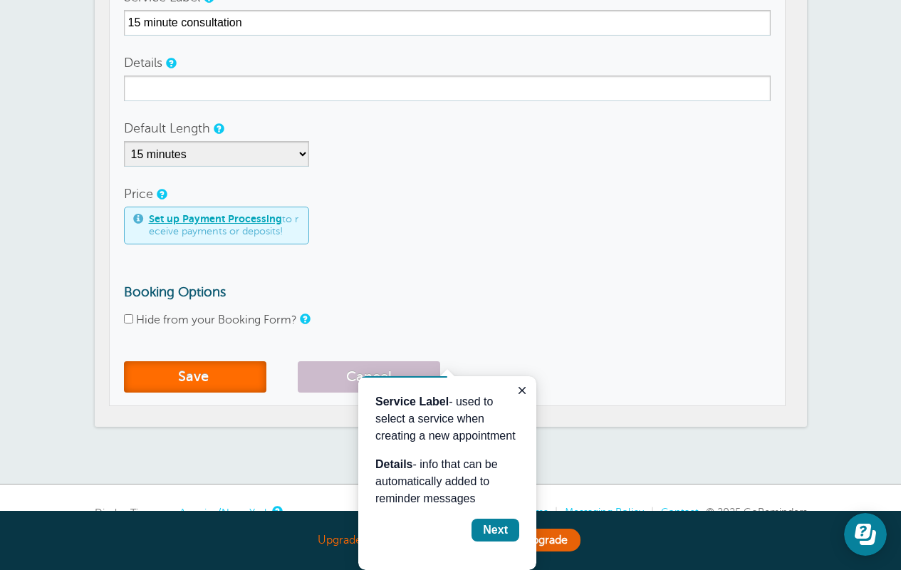
click at [212, 378] on span "submit" at bounding box center [211, 376] width 4 height 16
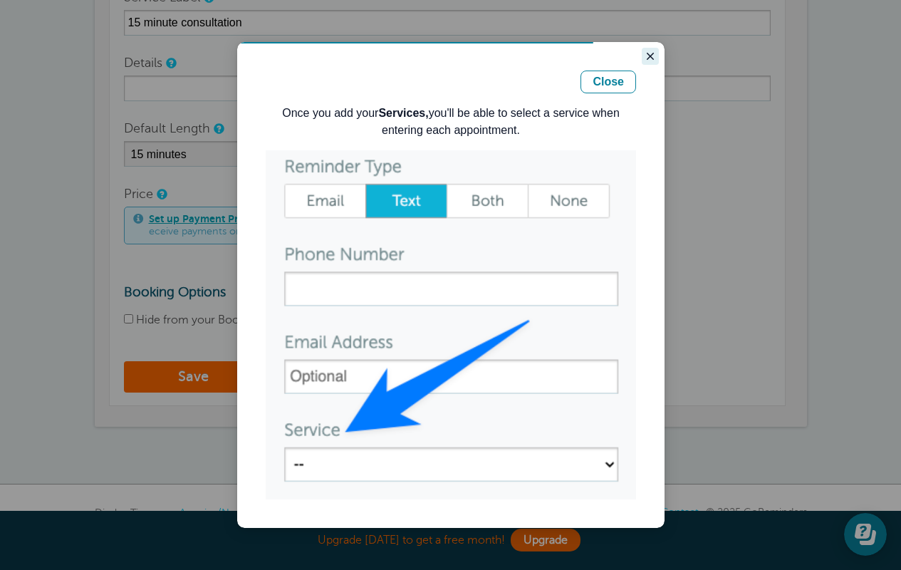
click at [652, 56] on icon "Close guide" at bounding box center [650, 56] width 11 height 11
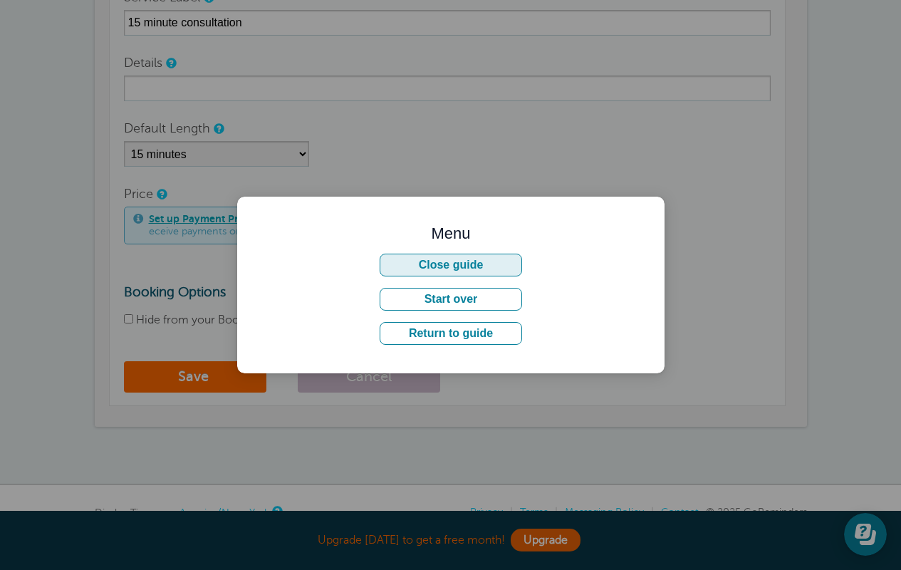
click at [492, 269] on button "Close guide" at bounding box center [451, 265] width 142 height 23
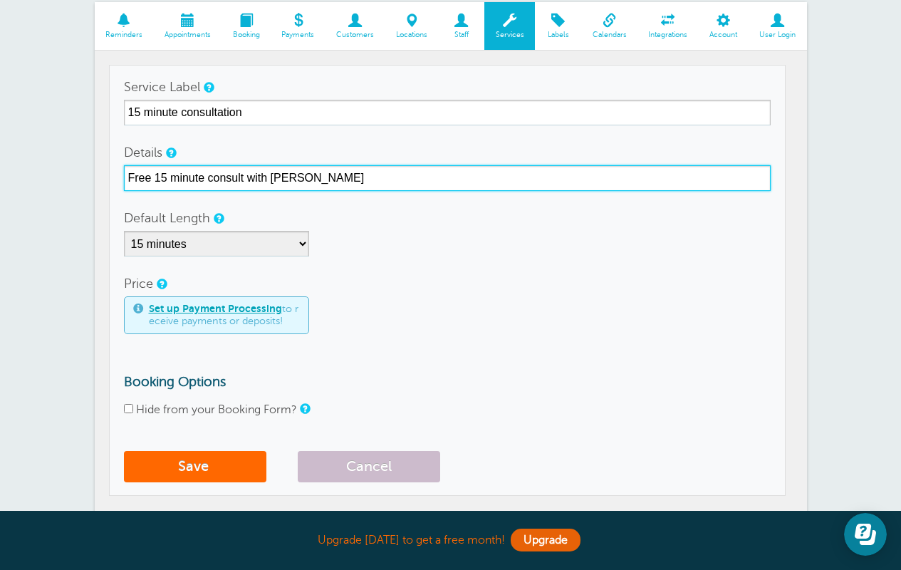
scroll to position [102, 0]
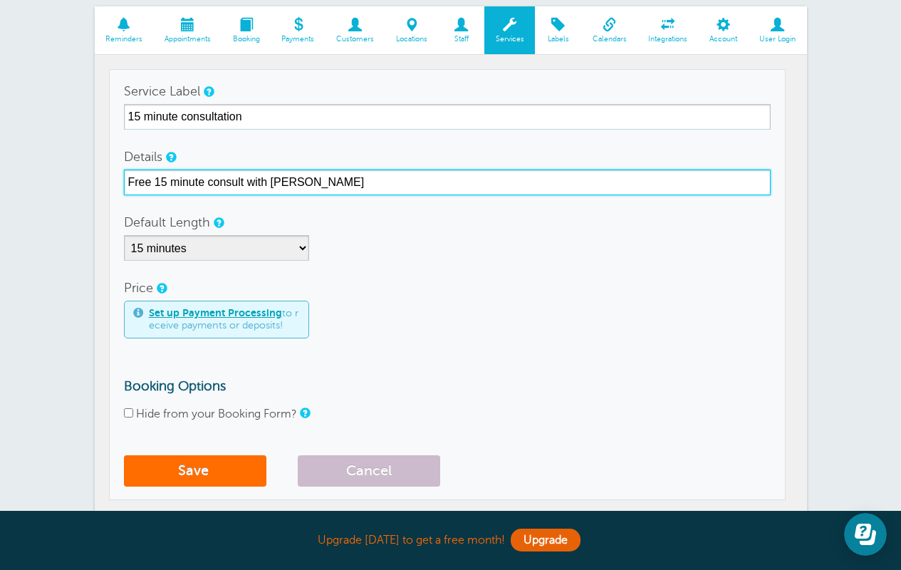
type input "Free 15 minute consult with [PERSON_NAME]"
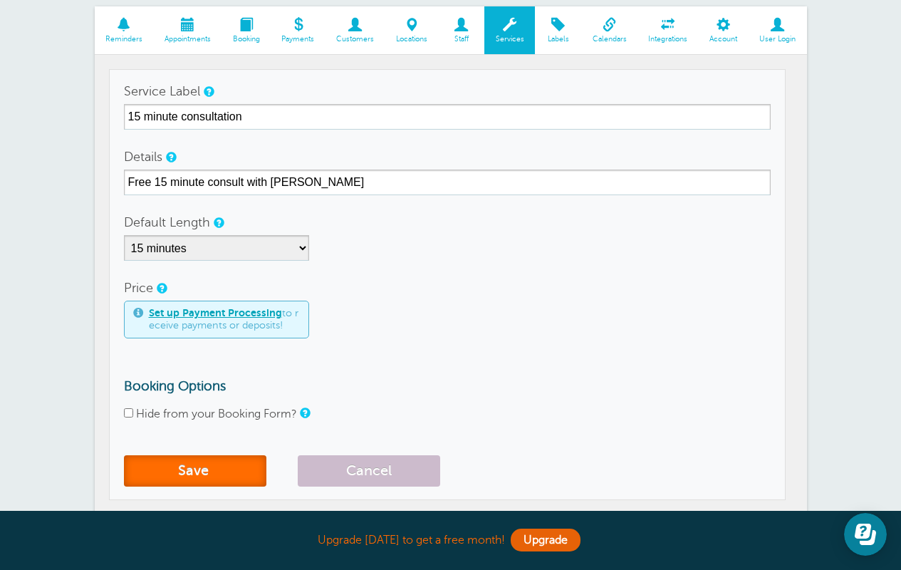
click at [169, 467] on button "Save" at bounding box center [195, 470] width 142 height 31
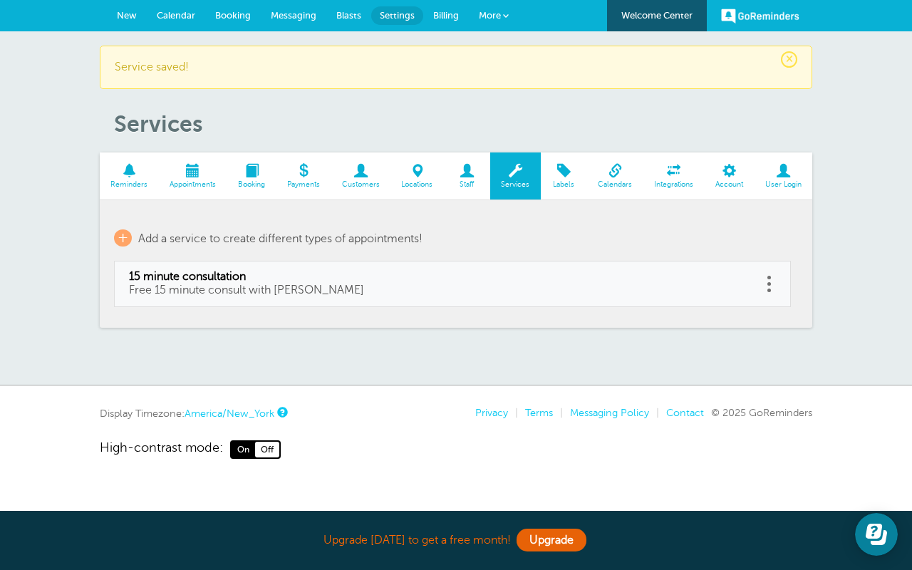
click at [179, 24] on link "Calendar" at bounding box center [176, 15] width 58 height 31
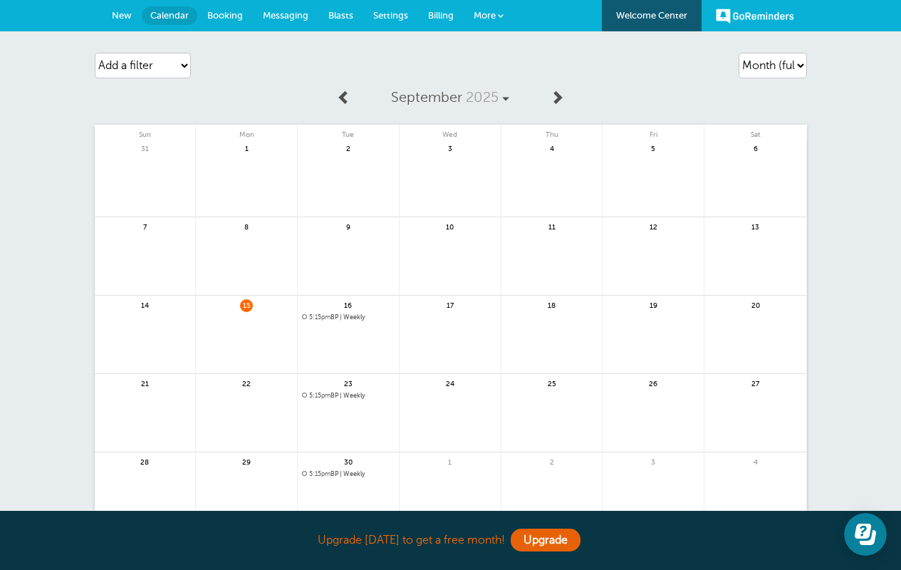
click at [128, 20] on span "New" at bounding box center [122, 15] width 20 height 11
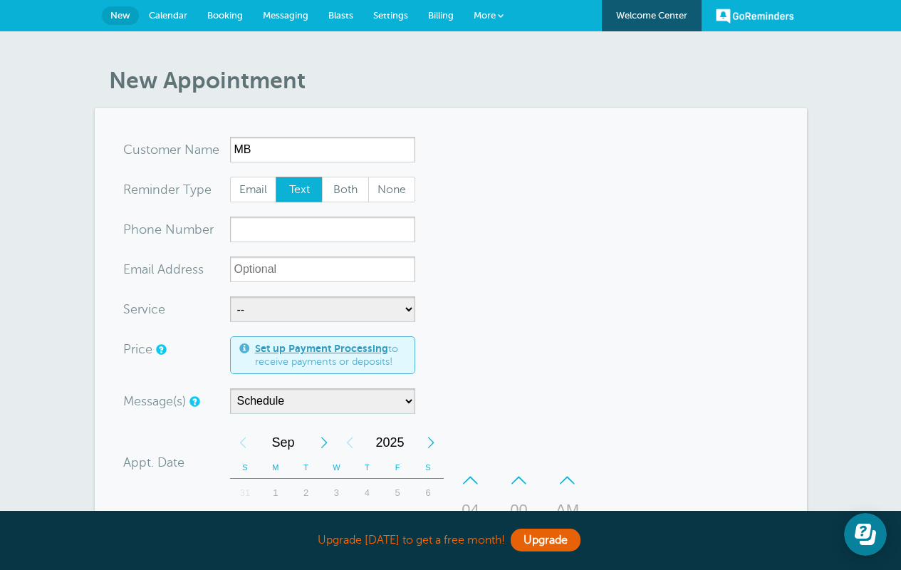
type input "MB"
click at [263, 239] on input "xxx-no-autofill" at bounding box center [322, 230] width 185 height 26
paste input "+1 828-381-1649"
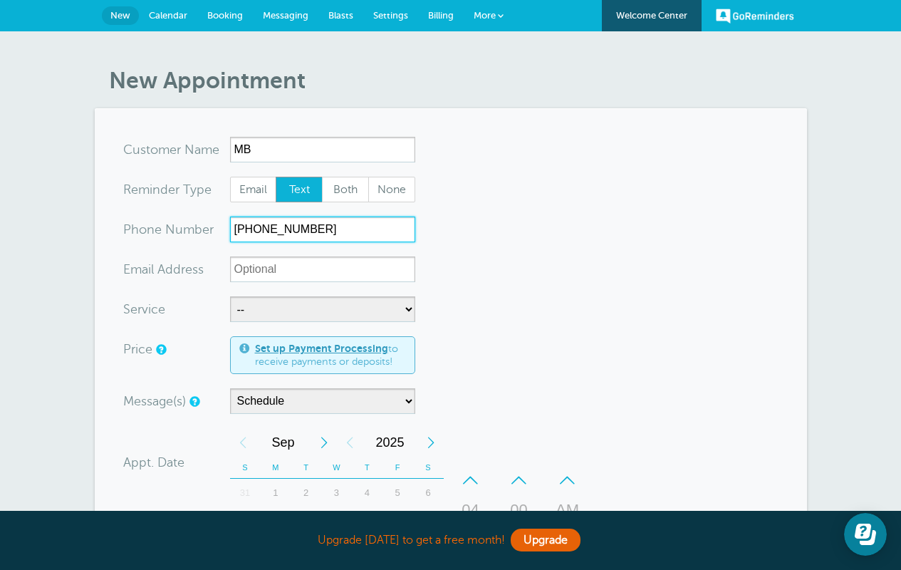
drag, startPoint x: 248, startPoint y: 231, endPoint x: 187, endPoint y: 239, distance: 61.0
click at [187, 239] on div "xxx-no-autofill Pho ne Nu mber +1 828-381-1649" at bounding box center [269, 230] width 292 height 26
click at [249, 222] on input "+1 828-381-1649" at bounding box center [322, 230] width 185 height 26
click at [249, 228] on input "+1 828-381-1649" at bounding box center [322, 230] width 185 height 26
type input "828-381-1649"
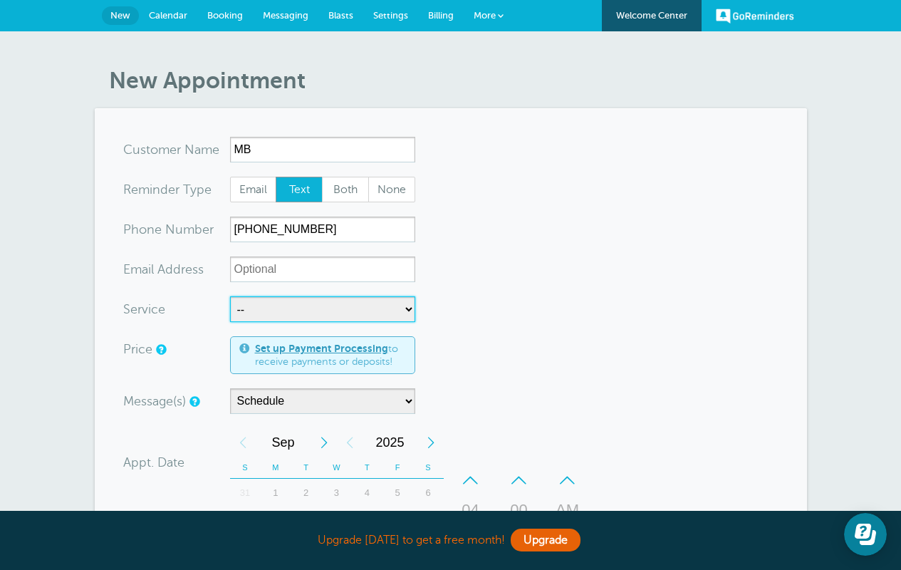
click at [312, 311] on select "-- 15 minute consultation" at bounding box center [322, 309] width 185 height 26
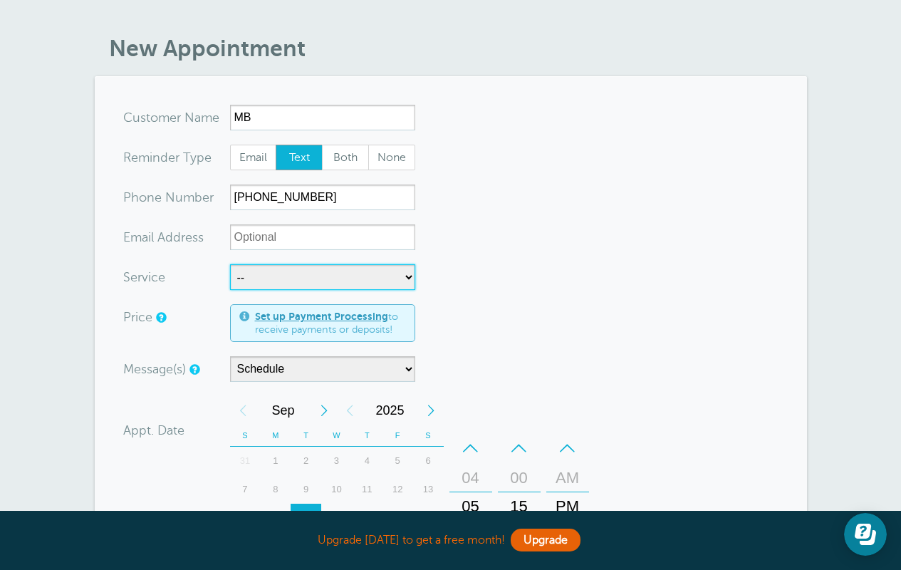
scroll to position [110, 0]
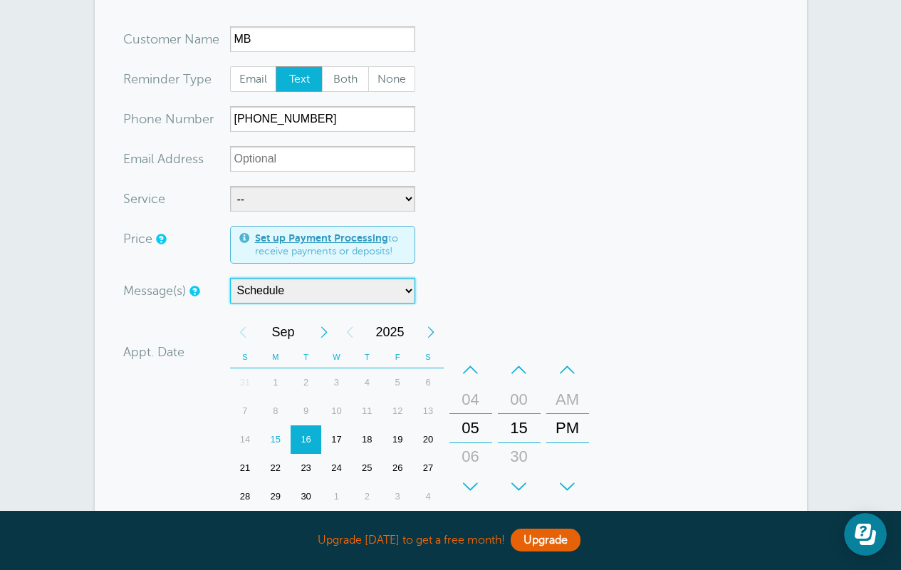
click at [389, 284] on select "Schedule" at bounding box center [322, 291] width 185 height 26
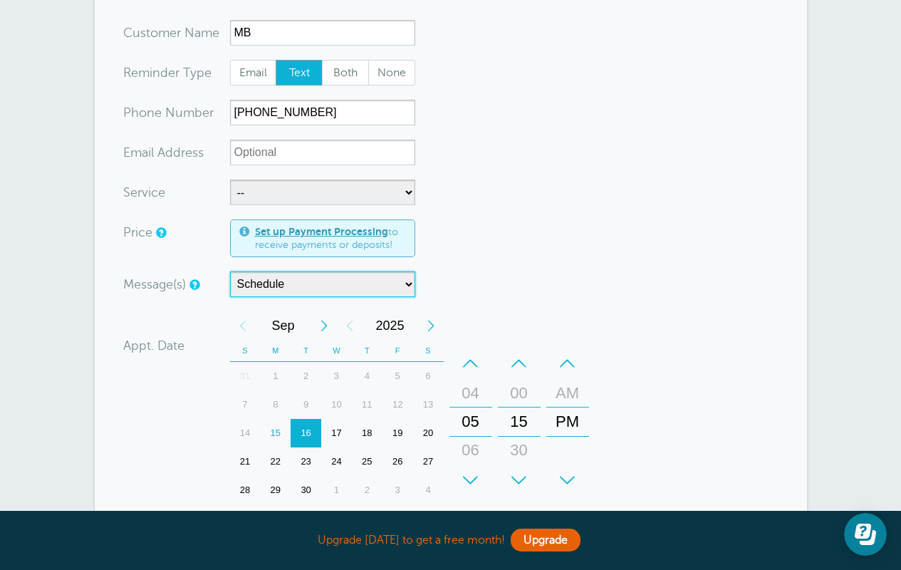
scroll to position [175, 0]
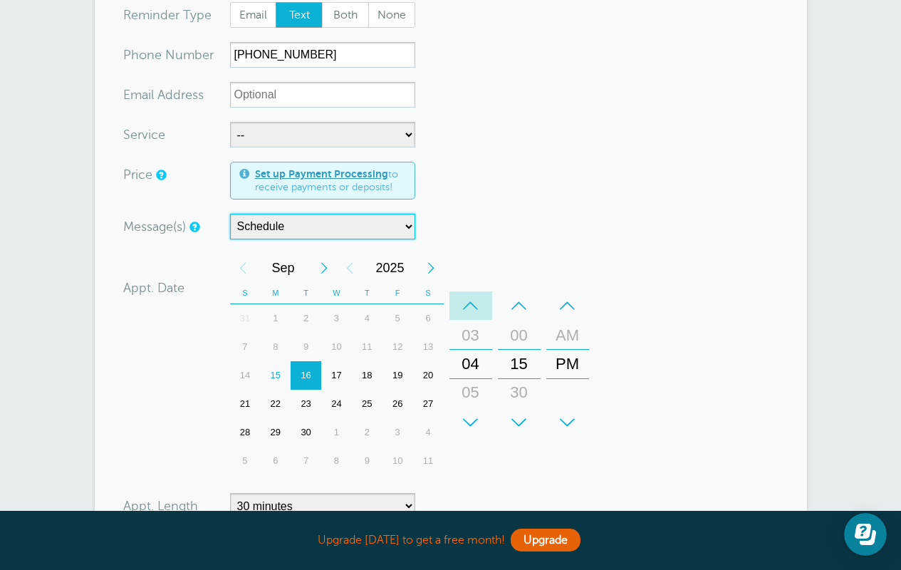
click at [474, 304] on div "–" at bounding box center [470, 305] width 43 height 28
click at [471, 295] on div "–" at bounding box center [470, 305] width 43 height 28
click at [523, 340] on div "00" at bounding box center [519, 335] width 34 height 28
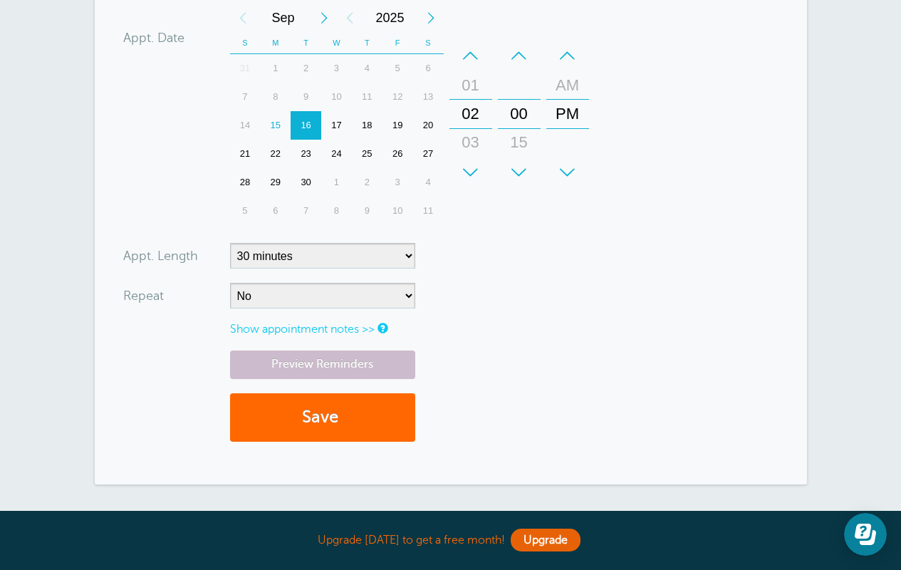
scroll to position [429, 0]
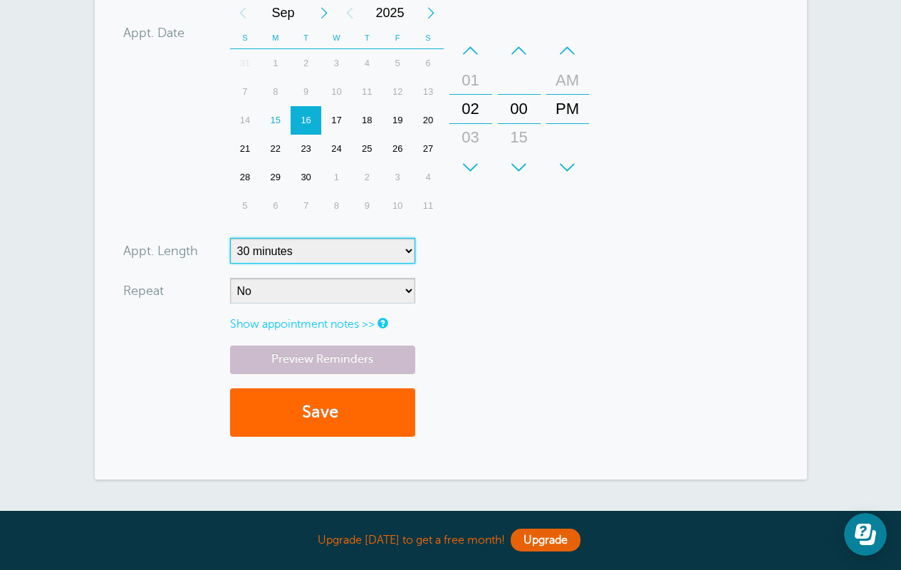
click at [315, 249] on select "5 minutes 10 minutes 15 minutes 20 minutes 25 minutes 30 minutes 35 minutes 40 …" at bounding box center [322, 251] width 185 height 26
select select "55"
click at [230, 238] on select "5 minutes 10 minutes 15 minutes 20 minutes 25 minutes 30 minutes 35 minutes 40 …" at bounding box center [322, 251] width 185 height 26
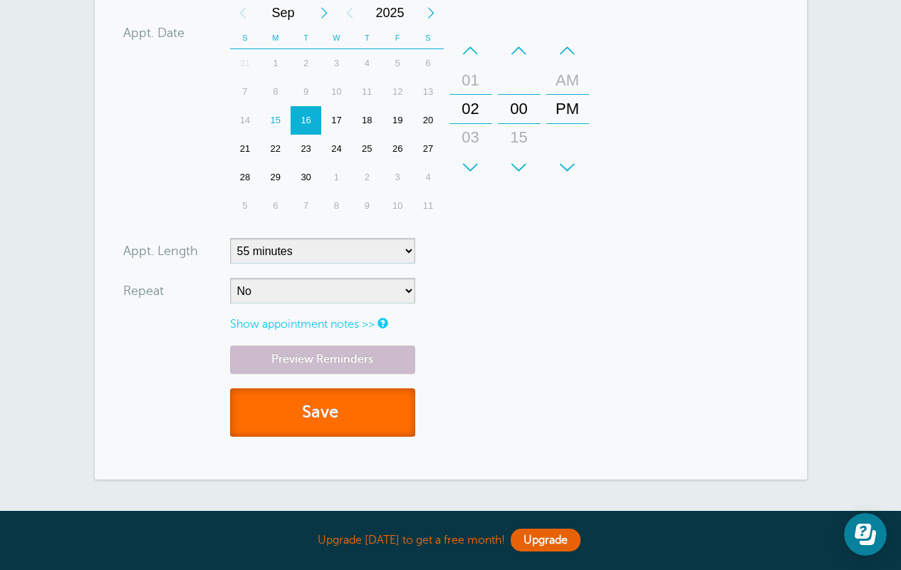
click at [340, 414] on button "Save" at bounding box center [322, 412] width 185 height 49
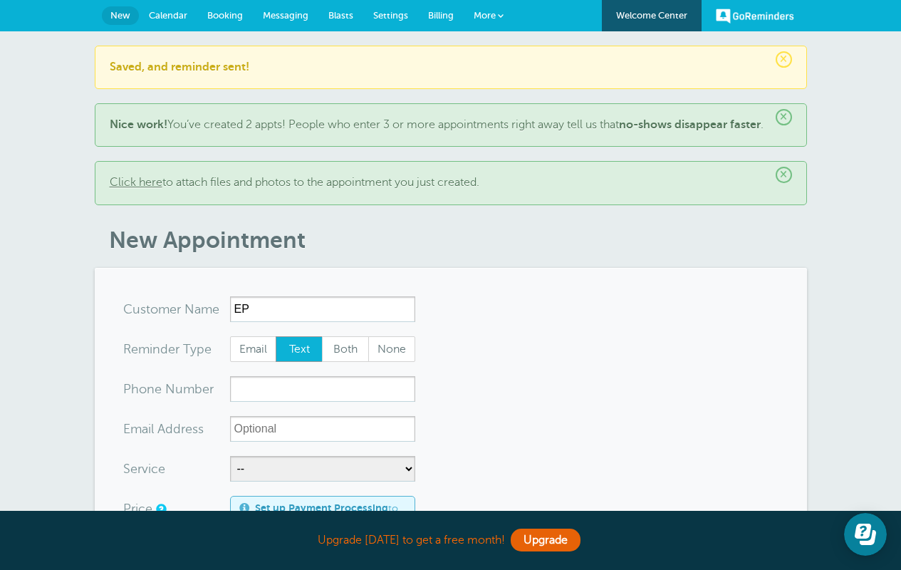
type input "EP"
click at [323, 402] on input "xxx-no-autofill" at bounding box center [322, 389] width 185 height 26
paste input "[PHONE_NUMBER]"
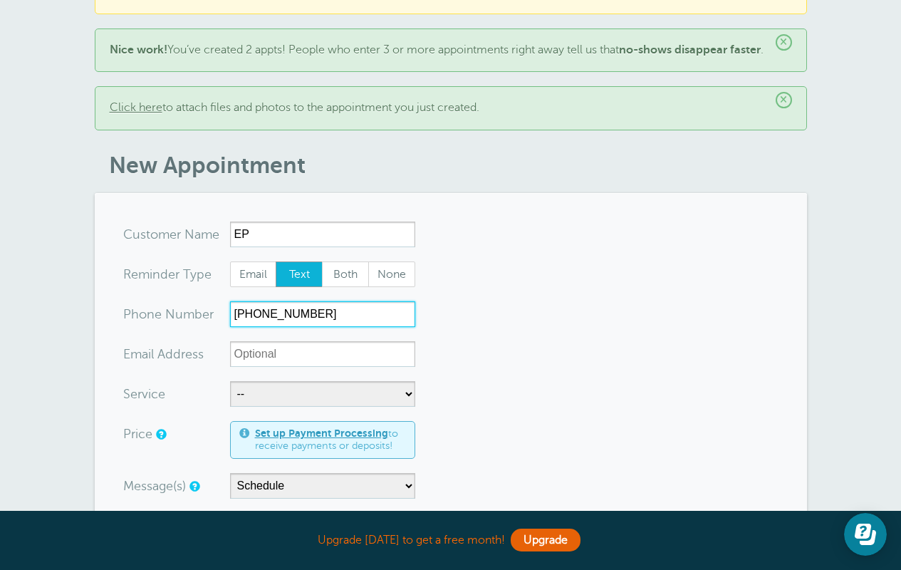
scroll to position [135, 0]
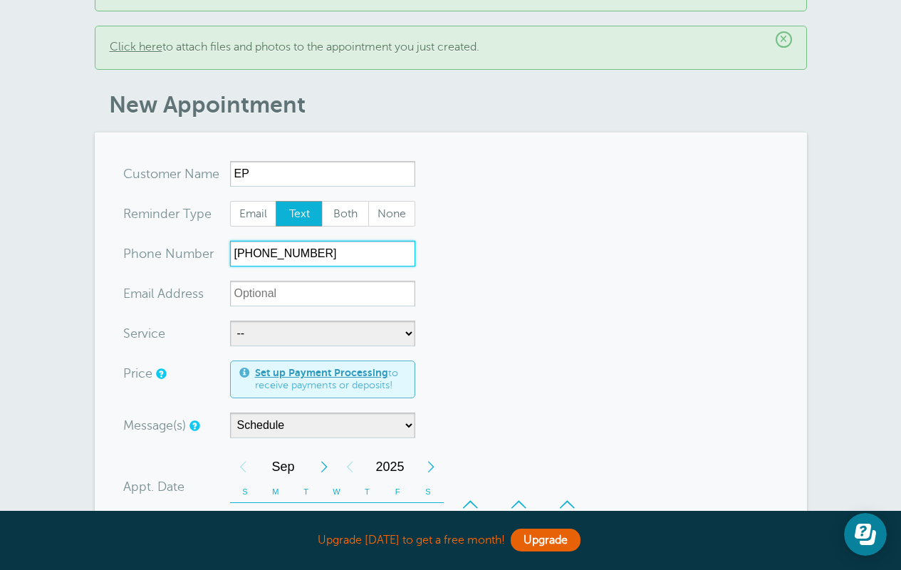
click at [244, 266] on input "[PHONE_NUMBER]" at bounding box center [322, 254] width 185 height 26
click at [252, 266] on input "[PHONE_NUMBER]" at bounding box center [322, 254] width 185 height 26
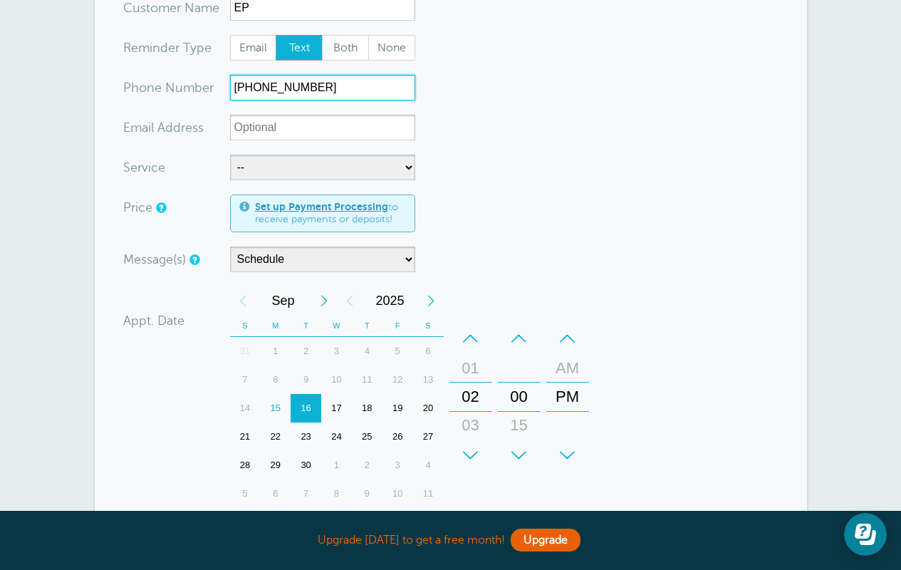
scroll to position [325, 0]
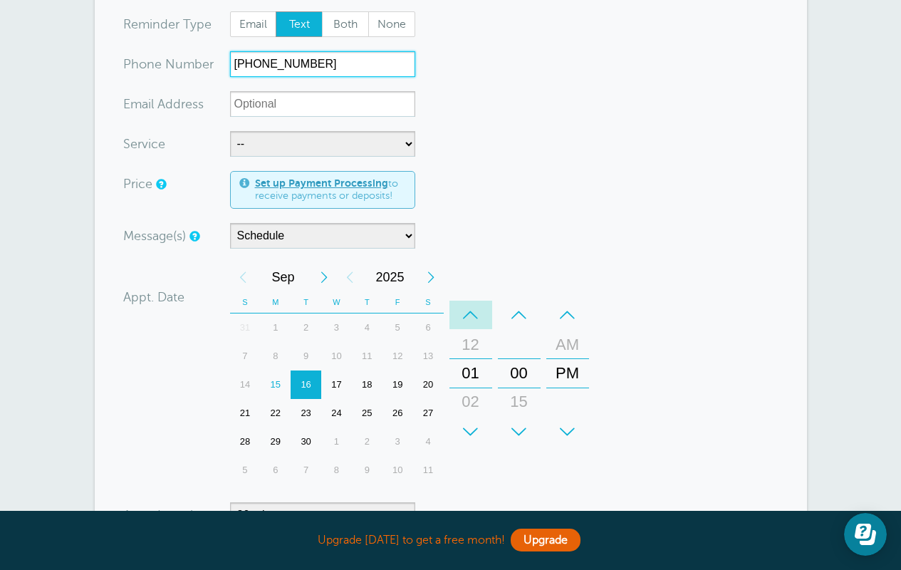
click at [465, 328] on div "–" at bounding box center [470, 315] width 43 height 28
click at [570, 329] on div "–" at bounding box center [567, 315] width 43 height 28
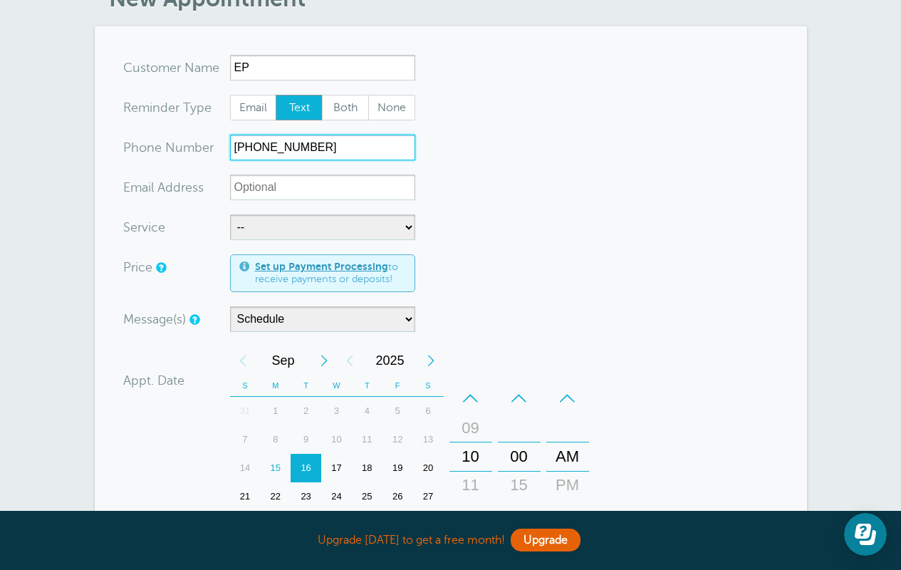
scroll to position [194, 0]
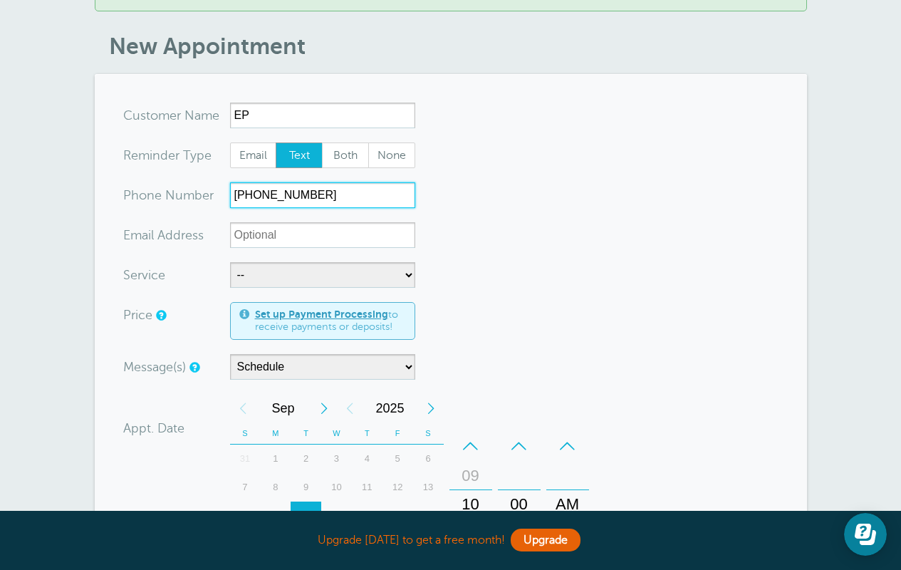
type input "407-403-2091"
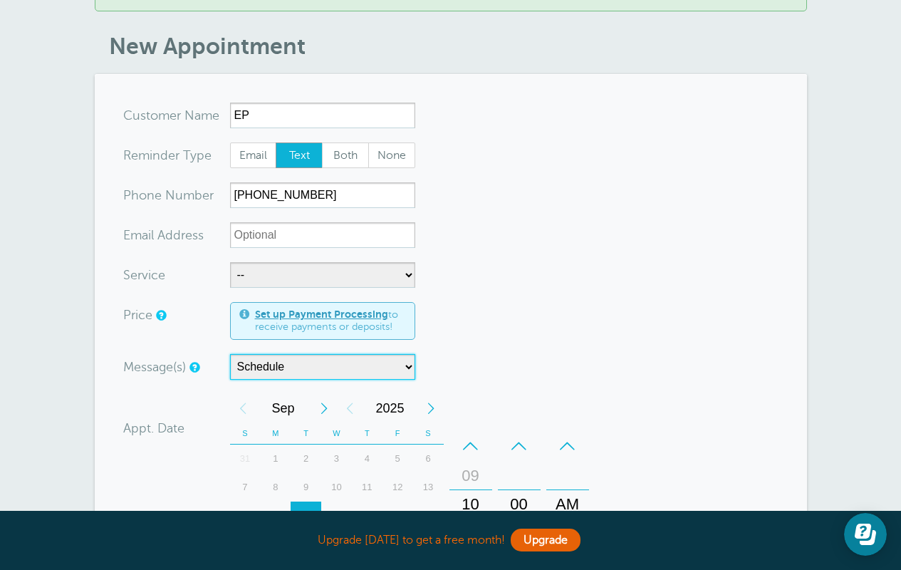
click at [328, 380] on select "Schedule" at bounding box center [322, 367] width 185 height 26
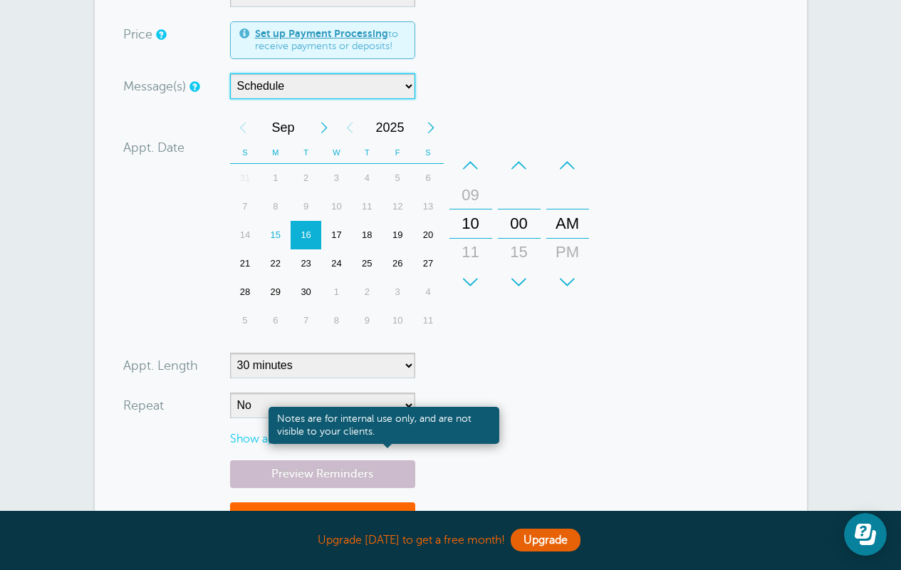
scroll to position [486, 0]
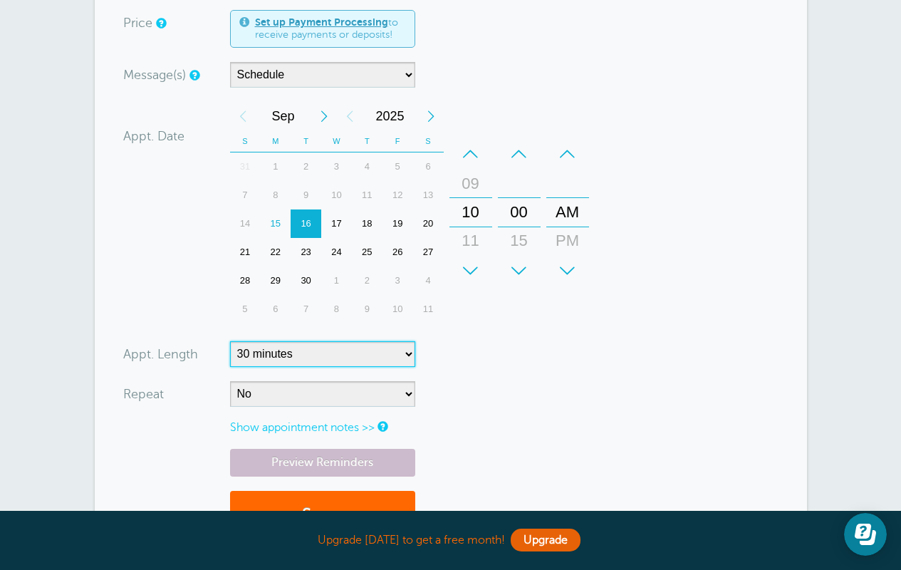
click at [338, 361] on select "5 minutes 10 minutes 15 minutes 20 minutes 25 minutes 30 minutes 35 minutes 40 …" at bounding box center [322, 354] width 185 height 26
click at [230, 355] on select "5 minutes 10 minutes 15 minutes 20 minutes 25 minutes 30 minutes 35 minutes 40 …" at bounding box center [322, 354] width 185 height 26
click at [340, 367] on select "5 minutes 10 minutes 15 minutes 20 minutes 25 minutes 30 minutes 35 minutes 40 …" at bounding box center [322, 354] width 185 height 26
select select "55"
click at [230, 355] on select "5 minutes 10 minutes 15 minutes 20 minutes 25 minutes 30 minutes 35 minutes 40 …" at bounding box center [322, 354] width 185 height 26
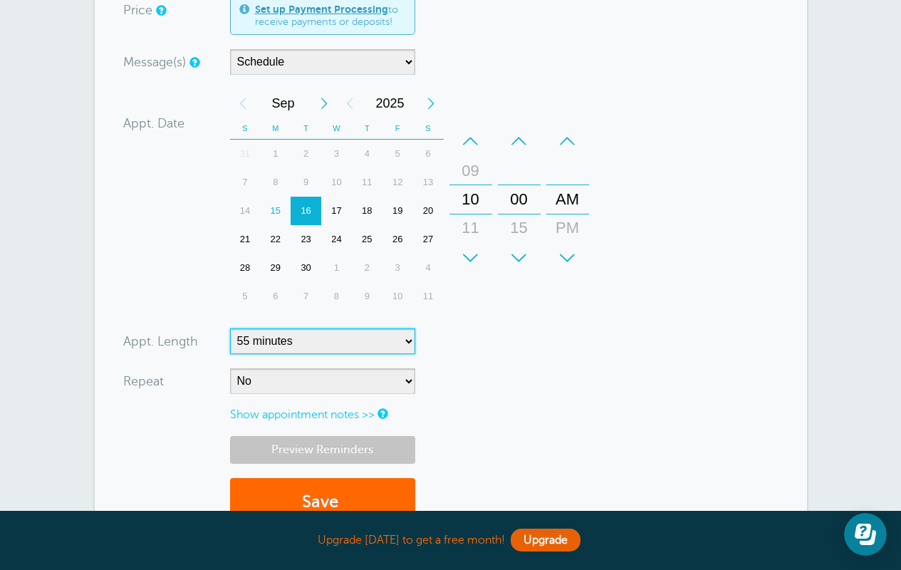
scroll to position [546, 0]
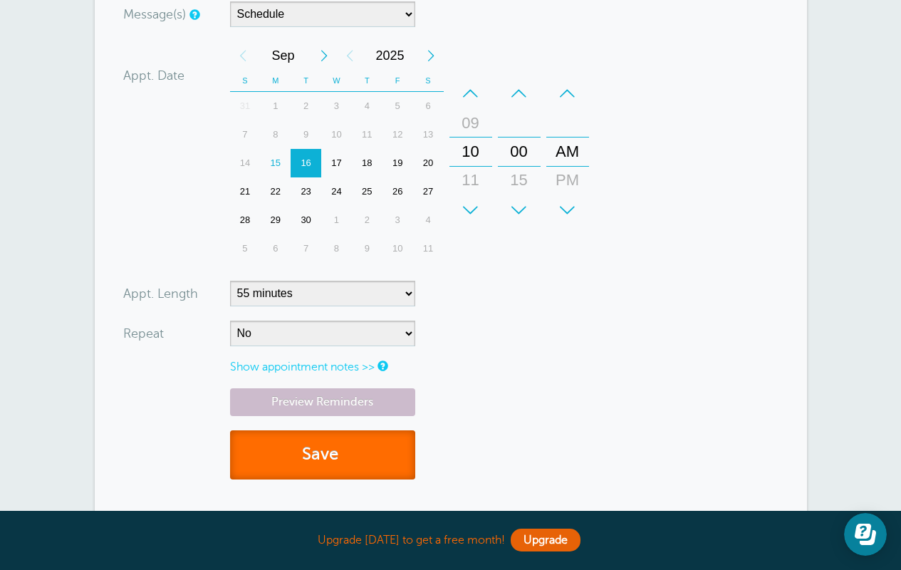
click at [348, 456] on button "Save" at bounding box center [322, 454] width 185 height 49
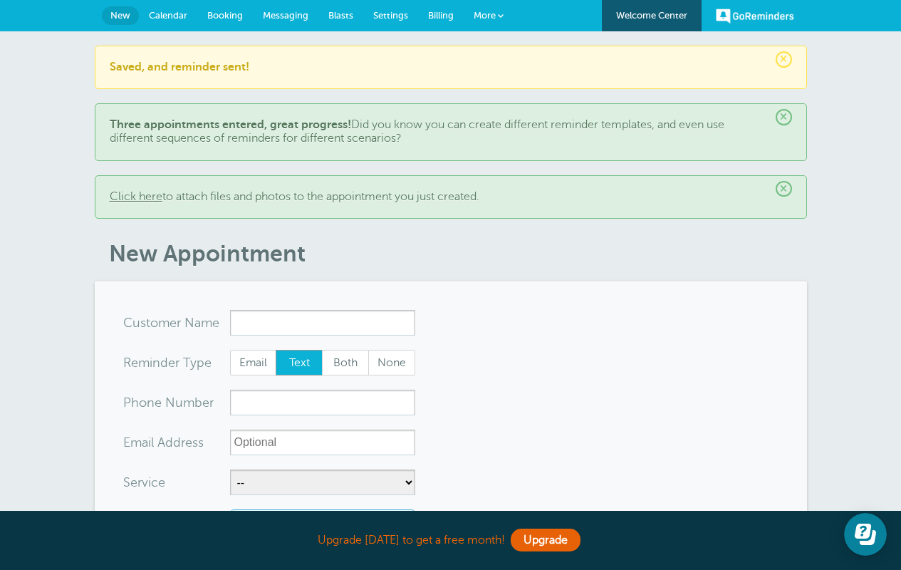
drag, startPoint x: 116, startPoint y: 15, endPoint x: 718, endPoint y: 0, distance: 602.0
click at [288, 313] on input "x-no-autofill" at bounding box center [322, 323] width 185 height 26
type input "AG"
click at [295, 397] on input "xxx-no-autofill" at bounding box center [322, 403] width 185 height 26
paste input "[PHONE_NUMBER]"
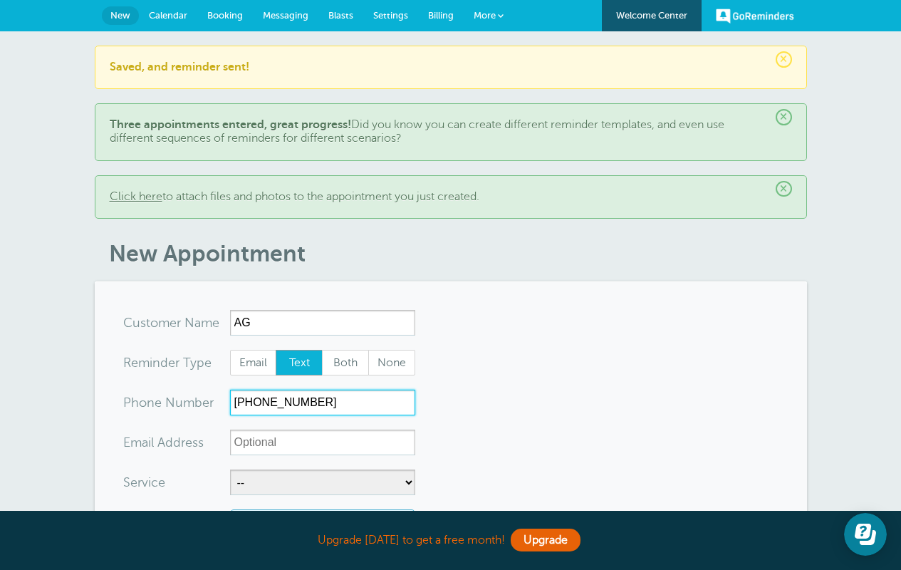
click at [253, 405] on input "+1 407-775-9347" at bounding box center [322, 403] width 185 height 26
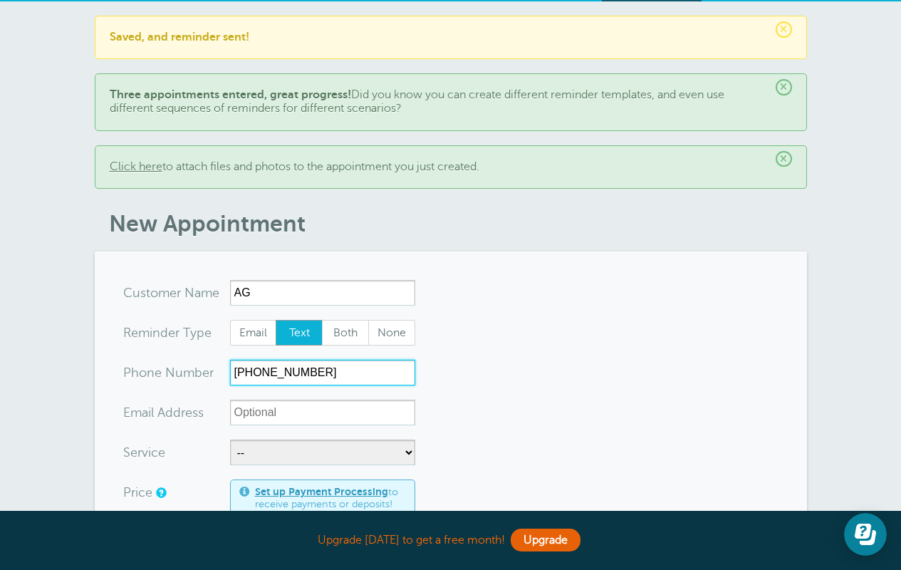
scroll to position [217, 0]
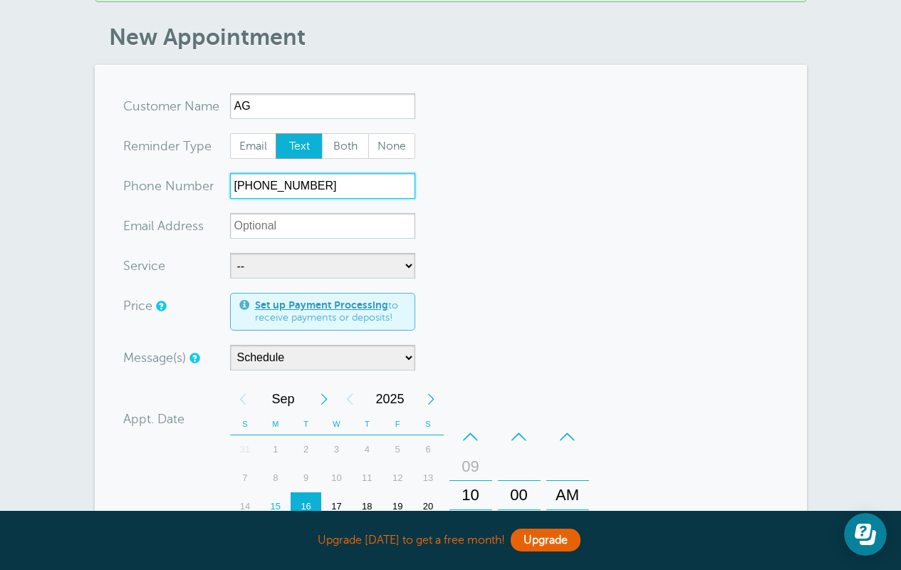
type input "407-775-9347"
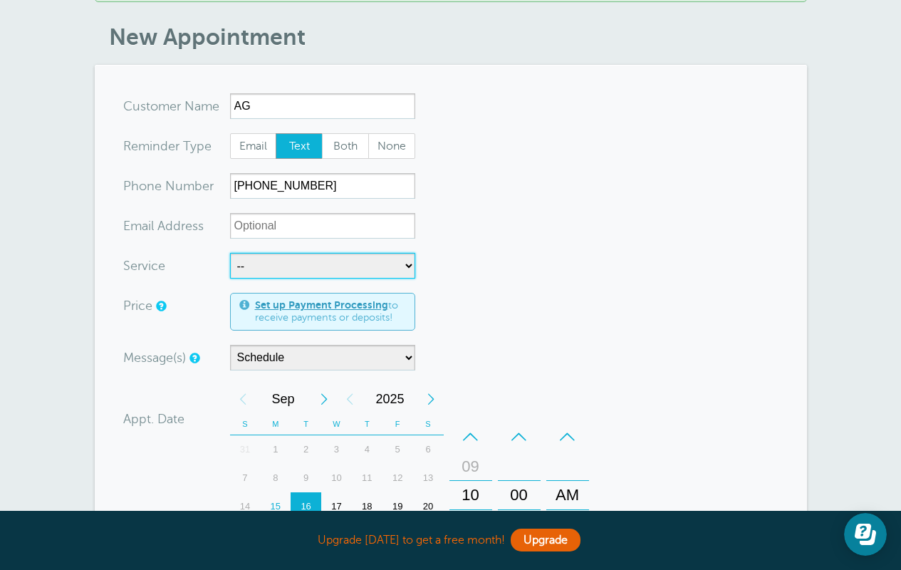
click at [276, 264] on select "-- 15 minute consultation" at bounding box center [322, 266] width 185 height 26
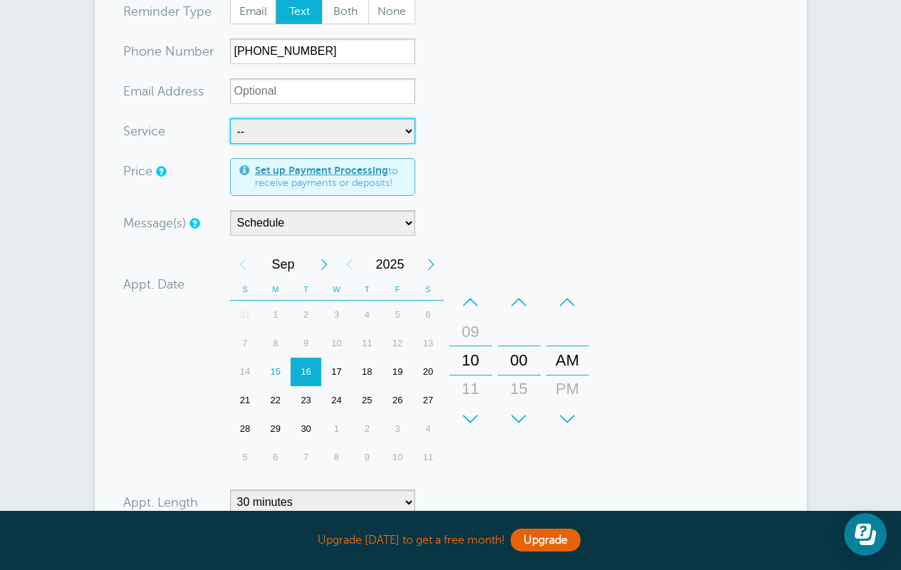
click at [467, 426] on div "+" at bounding box center [470, 419] width 43 height 28
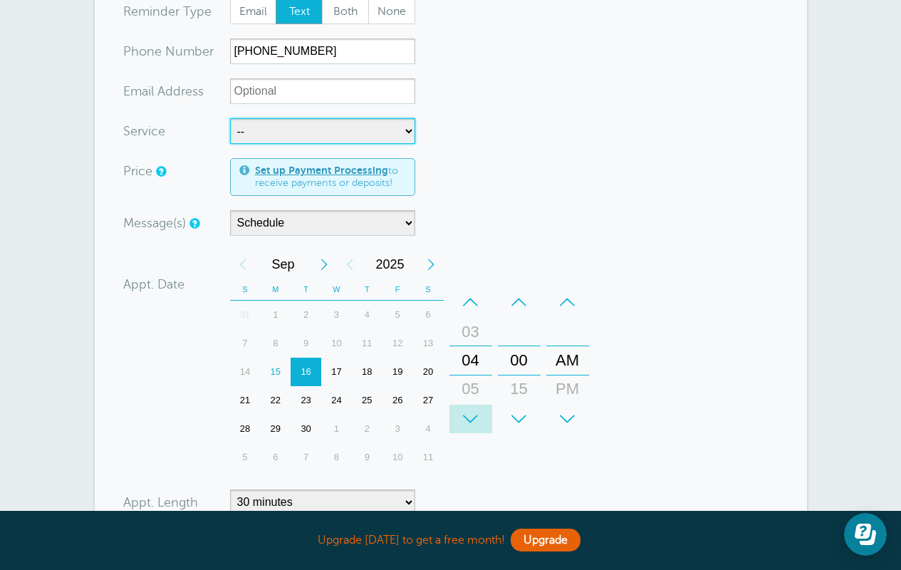
click at [467, 425] on div "+" at bounding box center [470, 419] width 43 height 28
click at [566, 390] on div "PM" at bounding box center [568, 389] width 34 height 28
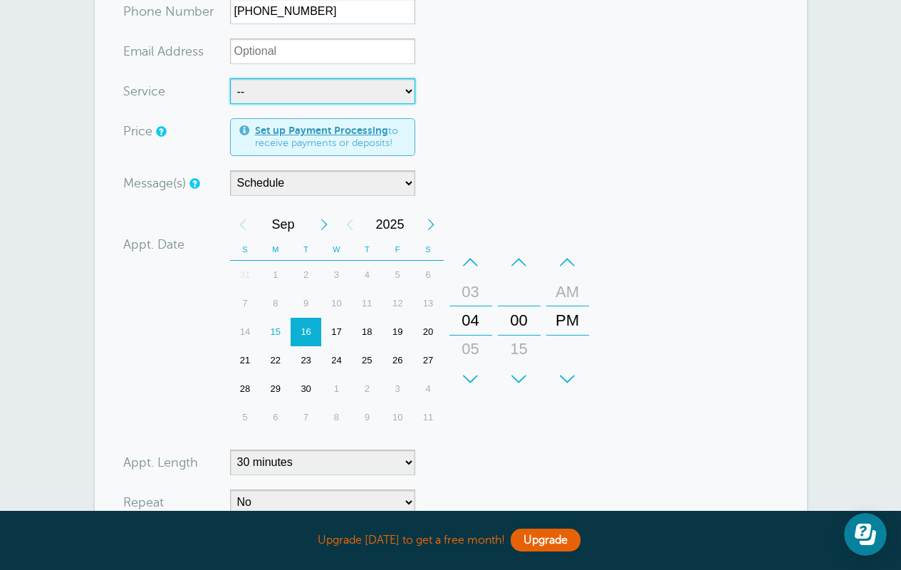
scroll to position [458, 0]
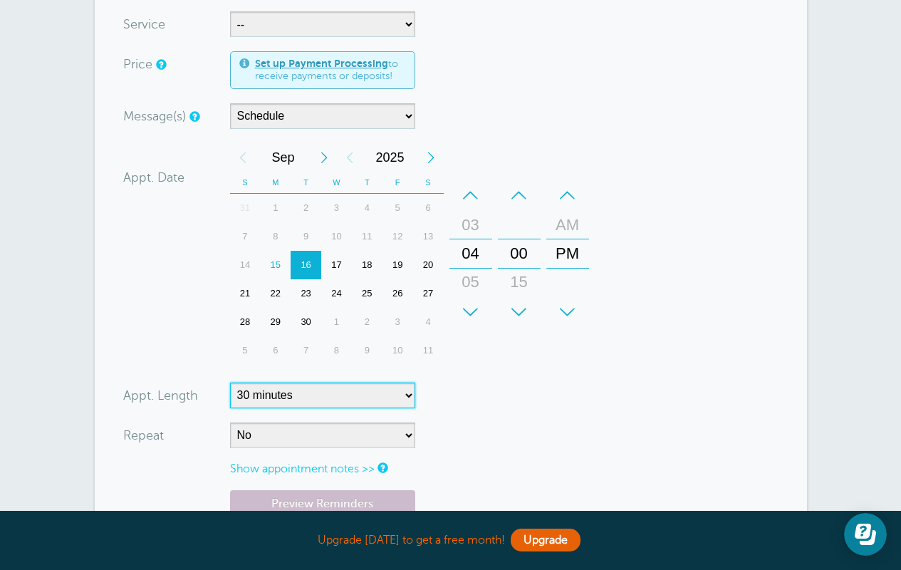
click at [296, 386] on select "5 minutes 10 minutes 15 minutes 20 minutes 25 minutes 30 minutes 35 minutes 40 …" at bounding box center [322, 395] width 185 height 26
select select "55"
click at [230, 382] on select "5 minutes 10 minutes 15 minutes 20 minutes 25 minutes 30 minutes 35 minutes 40 …" at bounding box center [322, 395] width 185 height 26
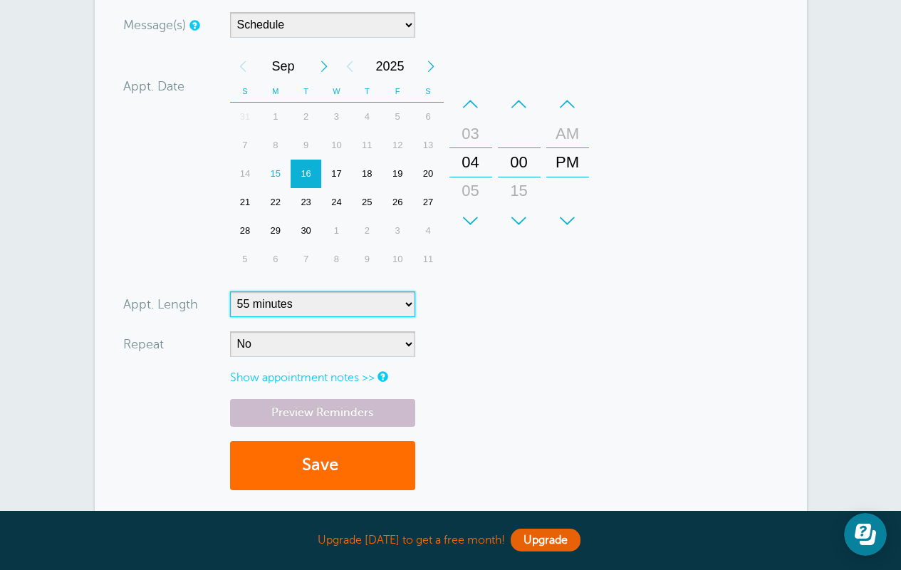
scroll to position [550, 0]
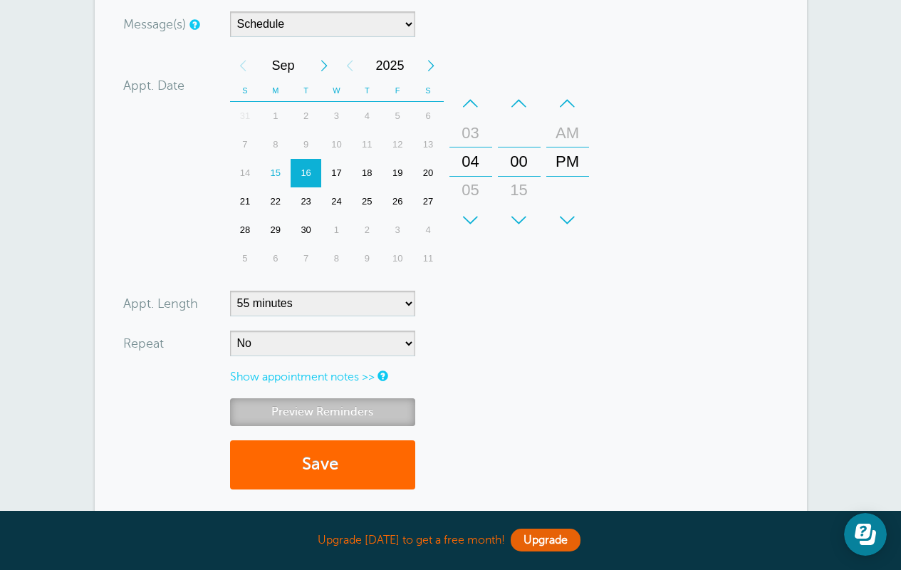
click at [346, 415] on link "Preview Reminders" at bounding box center [322, 412] width 185 height 28
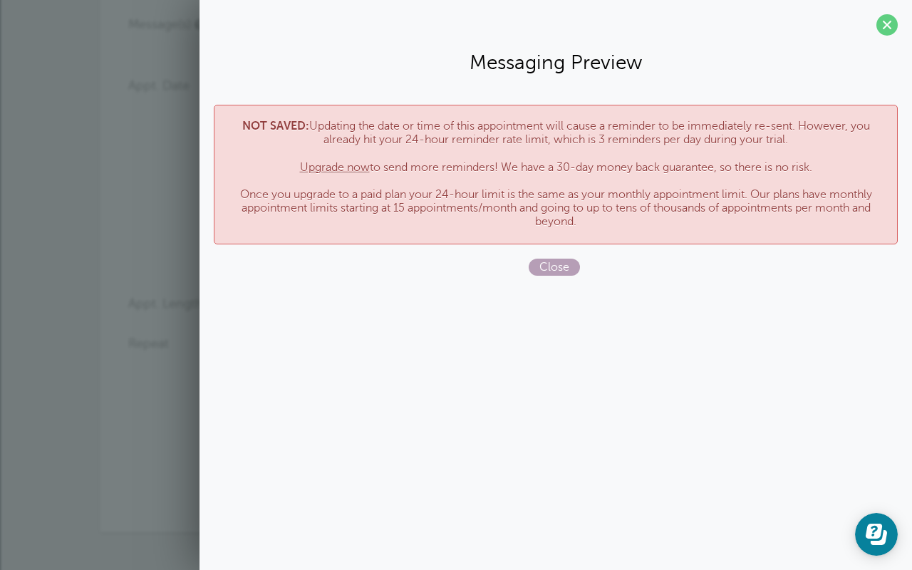
click at [562, 264] on span "Close" at bounding box center [553, 267] width 51 height 17
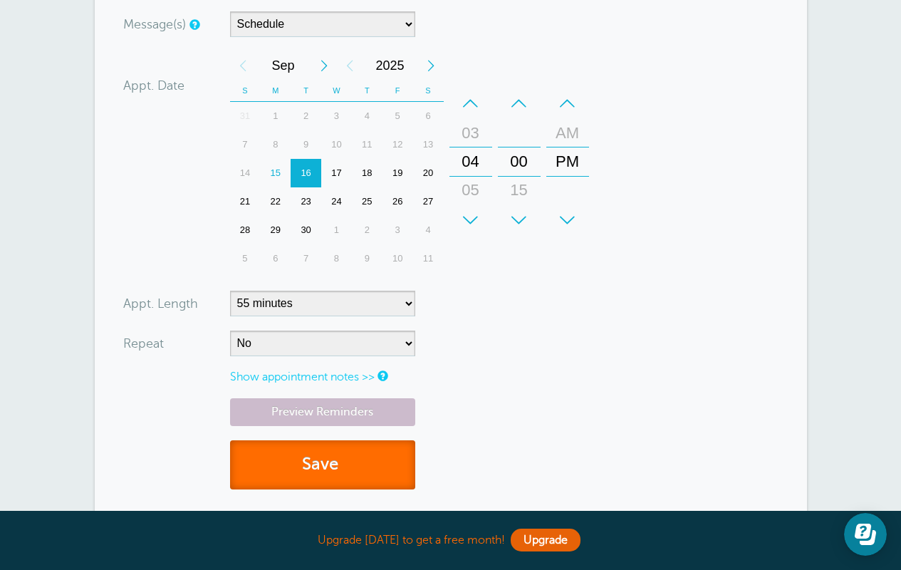
click at [370, 464] on button "Save" at bounding box center [322, 464] width 185 height 49
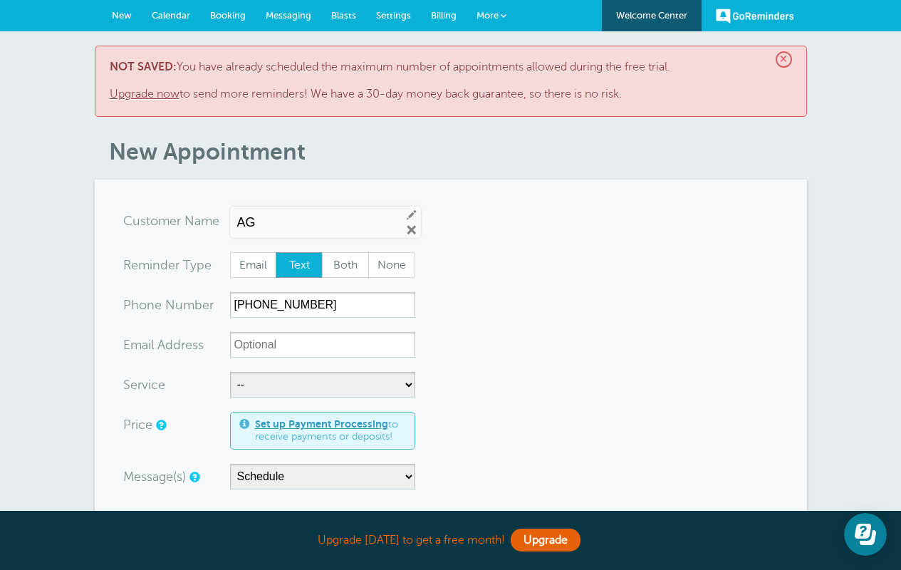
click at [135, 98] on link "Upgrade now" at bounding box center [145, 94] width 70 height 13
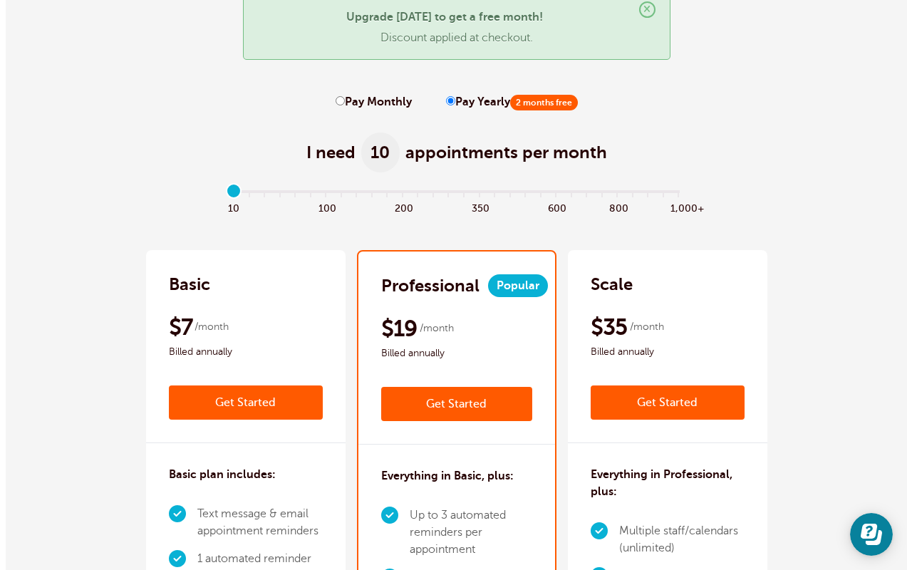
scroll to position [240, 0]
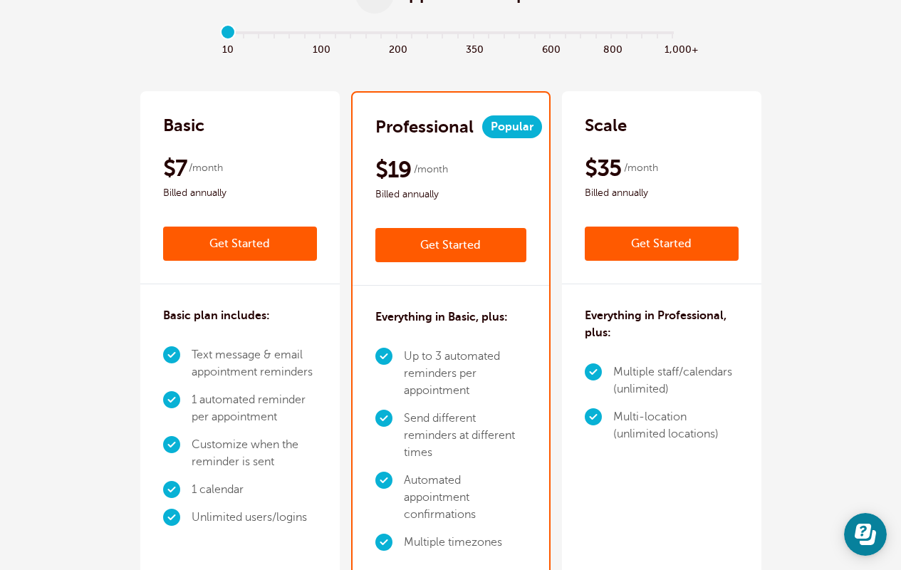
click at [218, 236] on link "Get Started" at bounding box center [240, 243] width 154 height 34
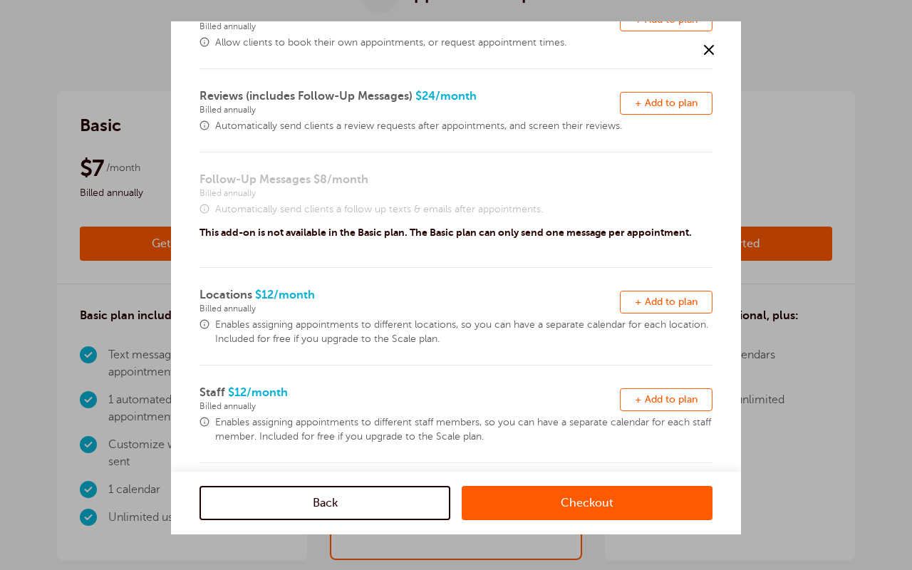
scroll to position [382, 0]
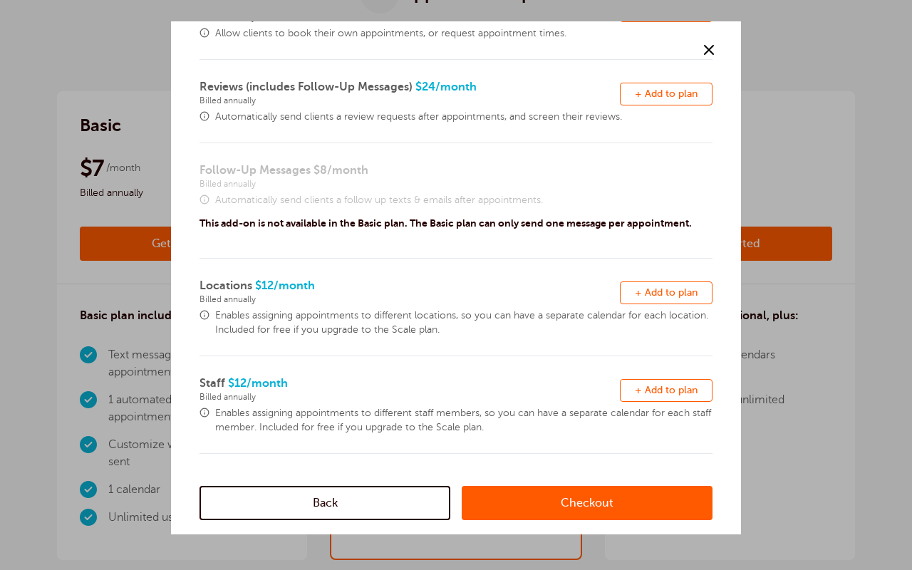
click at [572, 502] on link "Checkout" at bounding box center [587, 503] width 251 height 34
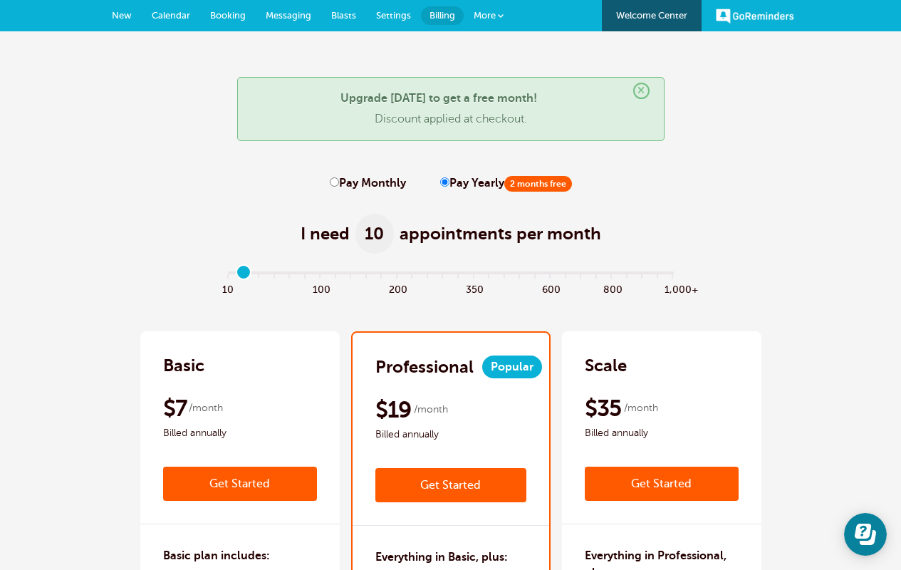
type input "1"
click at [247, 276] on input "range" at bounding box center [450, 275] width 461 height 3
click at [340, 182] on label "Pay Monthly" at bounding box center [368, 184] width 76 height 14
click at [339, 182] on input "Pay Monthly" at bounding box center [334, 181] width 9 height 9
radio input "true"
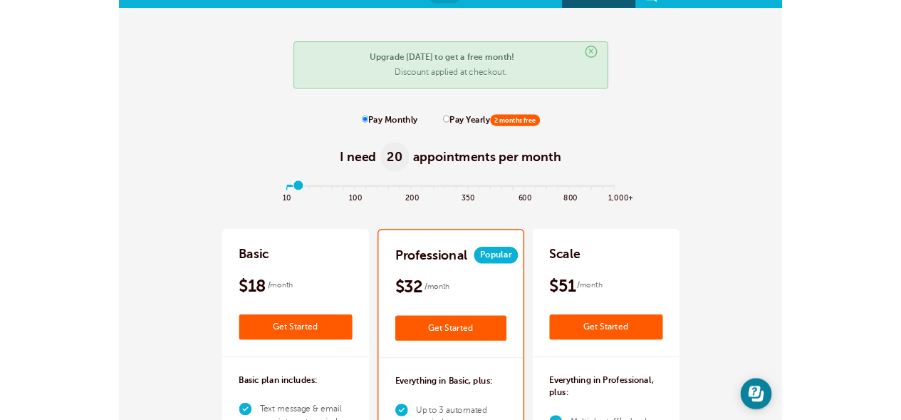
scroll to position [31, 0]
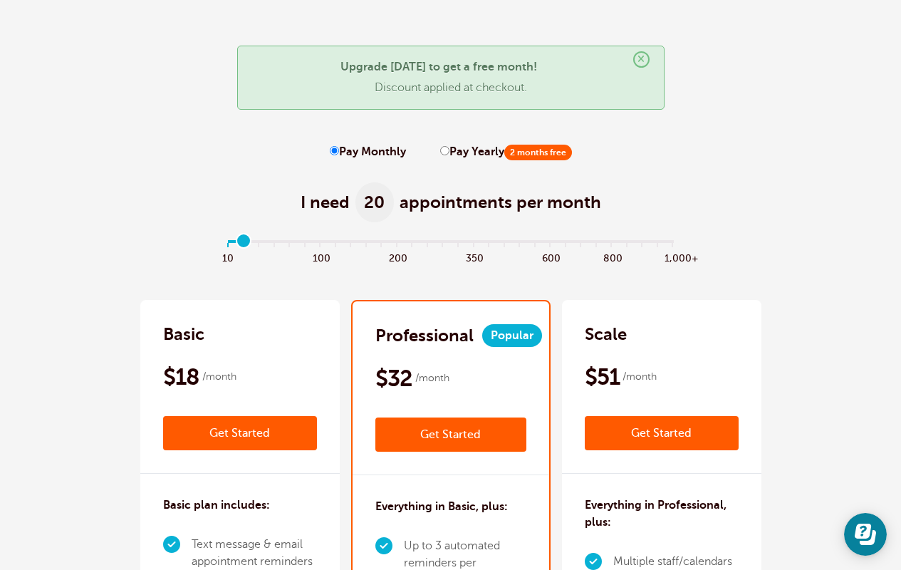
click at [237, 245] on input "range" at bounding box center [450, 243] width 461 height 3
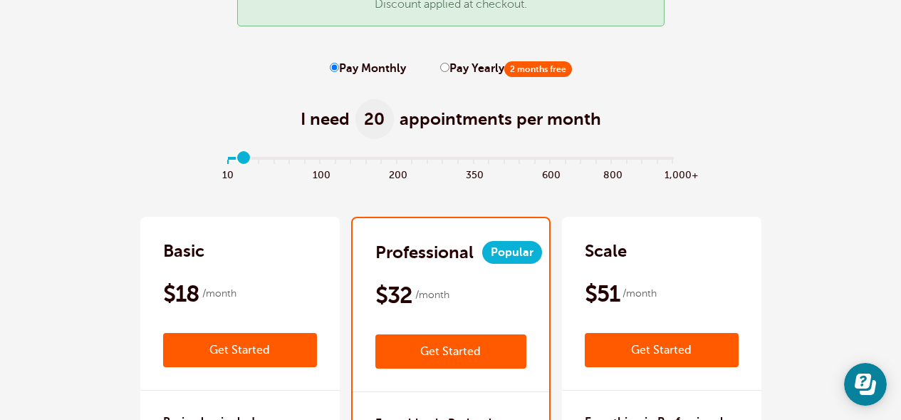
scroll to position [0, 0]
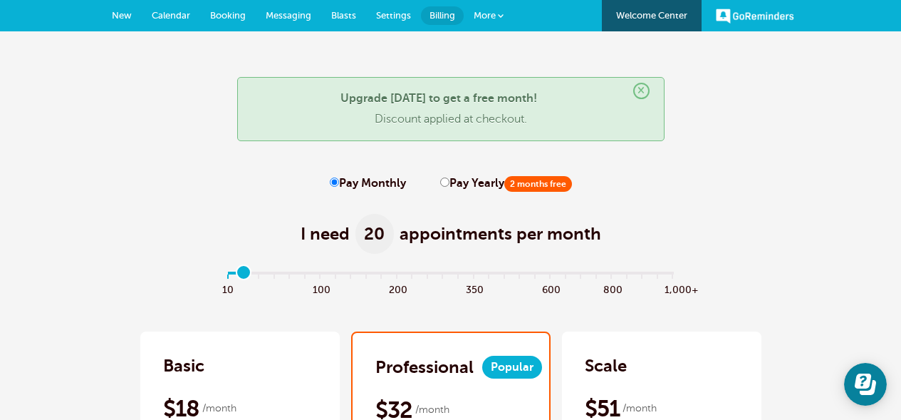
click at [187, 11] on span "Calendar" at bounding box center [171, 15] width 38 height 11
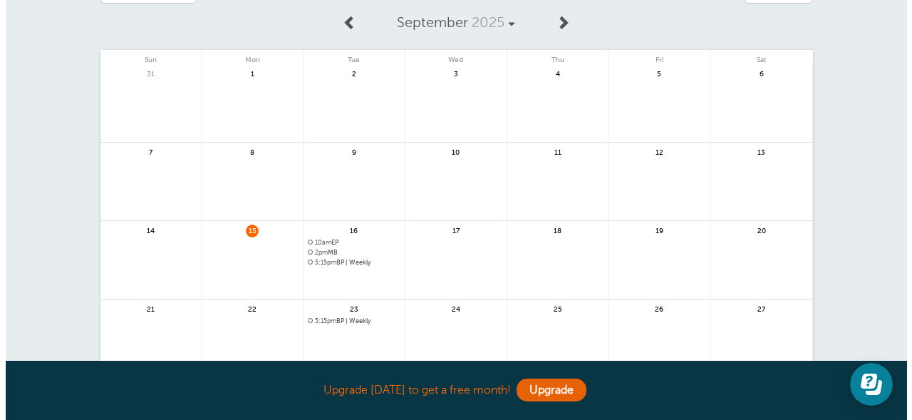
scroll to position [75, 0]
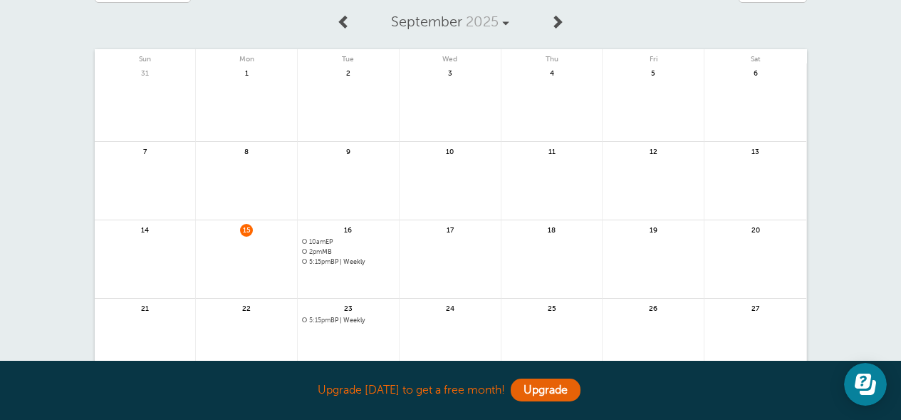
click at [351, 263] on span "5:15pm BP | Weekly" at bounding box center [348, 262] width 93 height 8
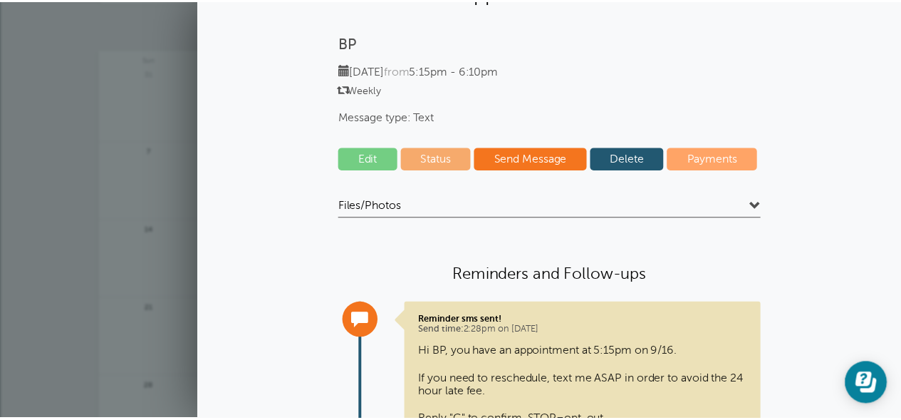
scroll to position [0, 0]
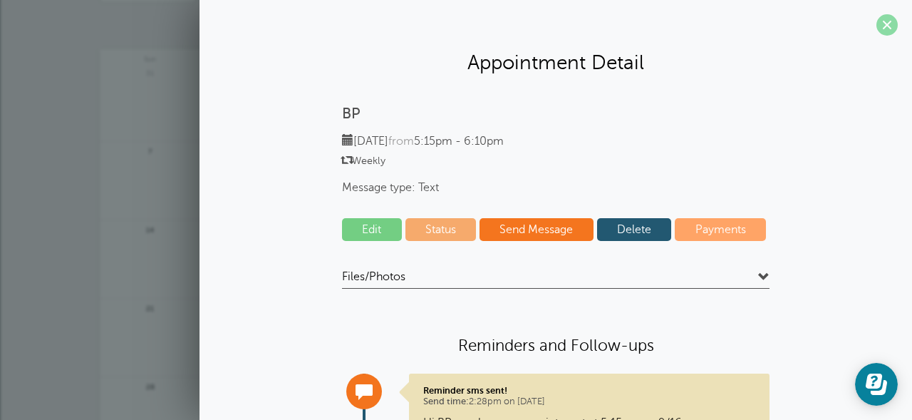
click at [876, 25] on span at bounding box center [886, 24] width 21 height 21
